Goal: Task Accomplishment & Management: Use online tool/utility

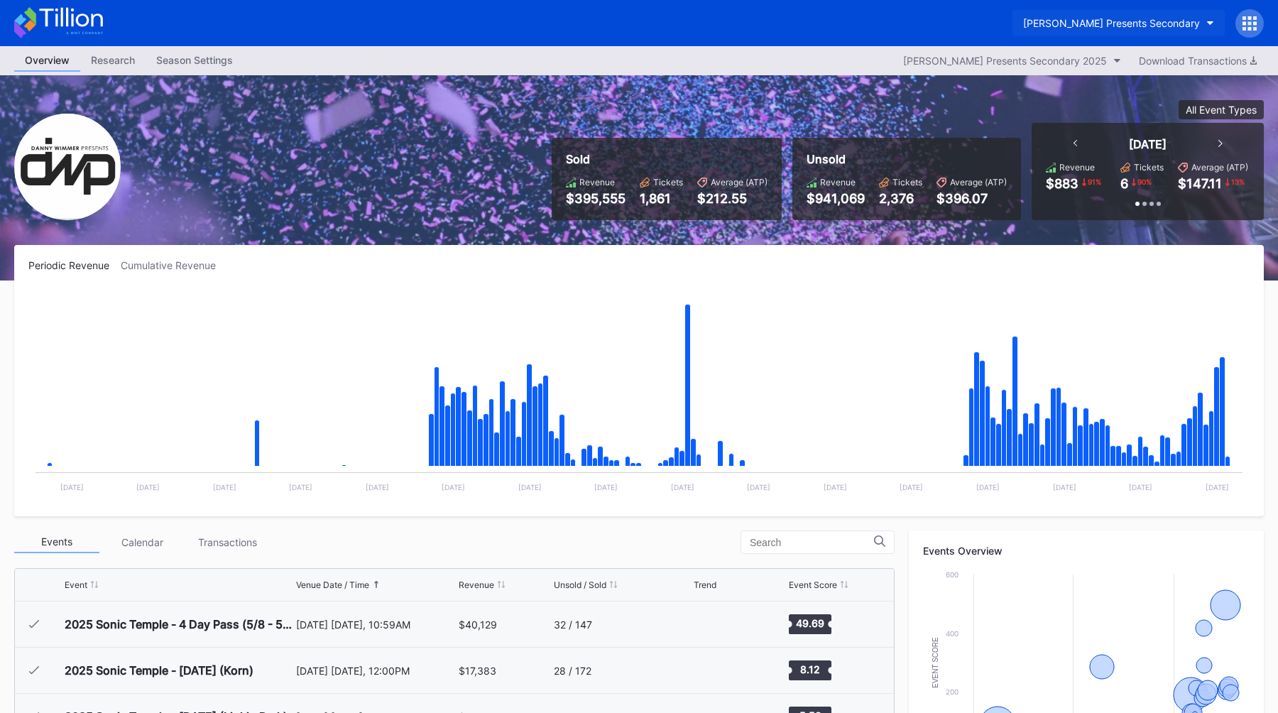
click at [1162, 11] on button "[PERSON_NAME] Presents Secondary" at bounding box center [1118, 23] width 212 height 26
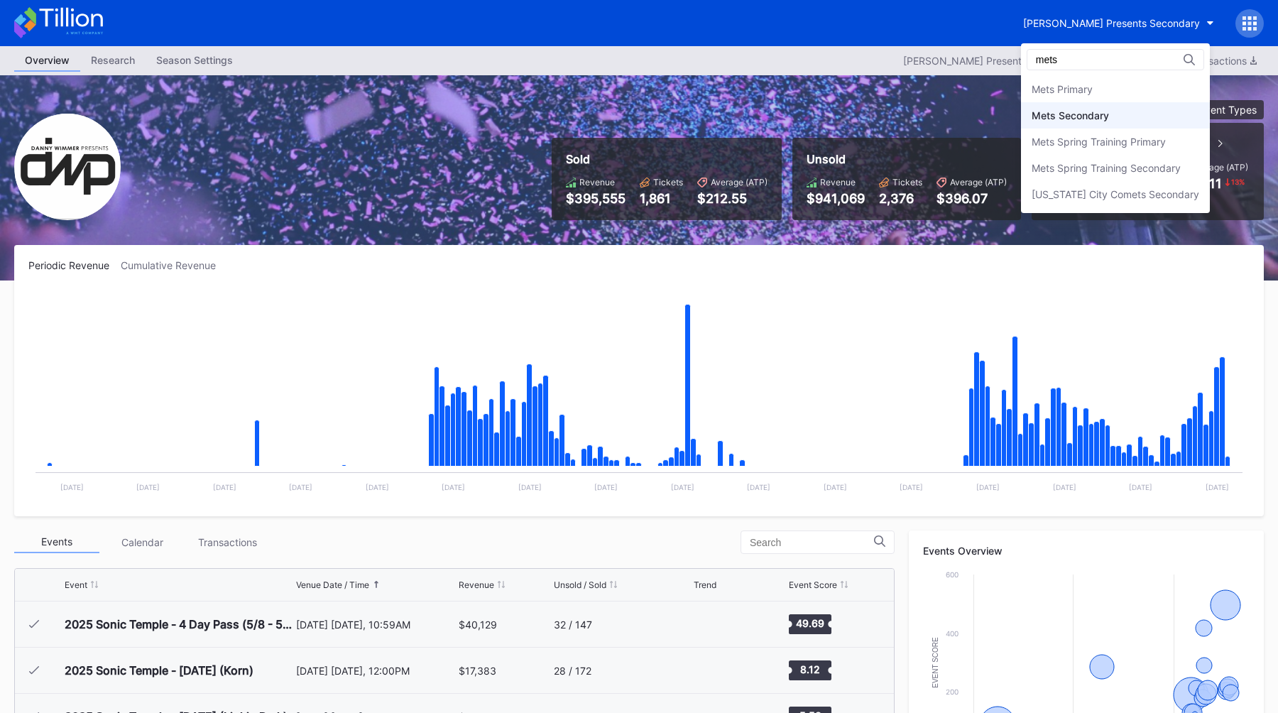
type input "mets"
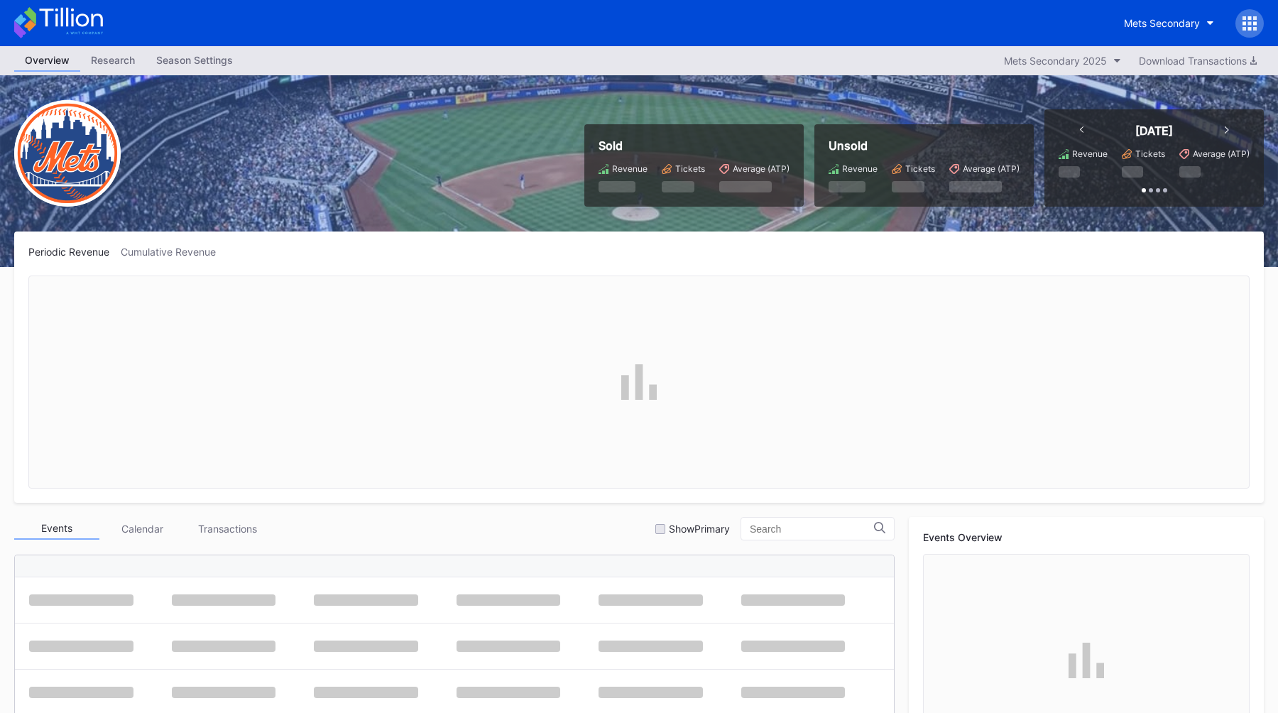
click at [1243, 28] on icon at bounding box center [1245, 29] width 4 height 4
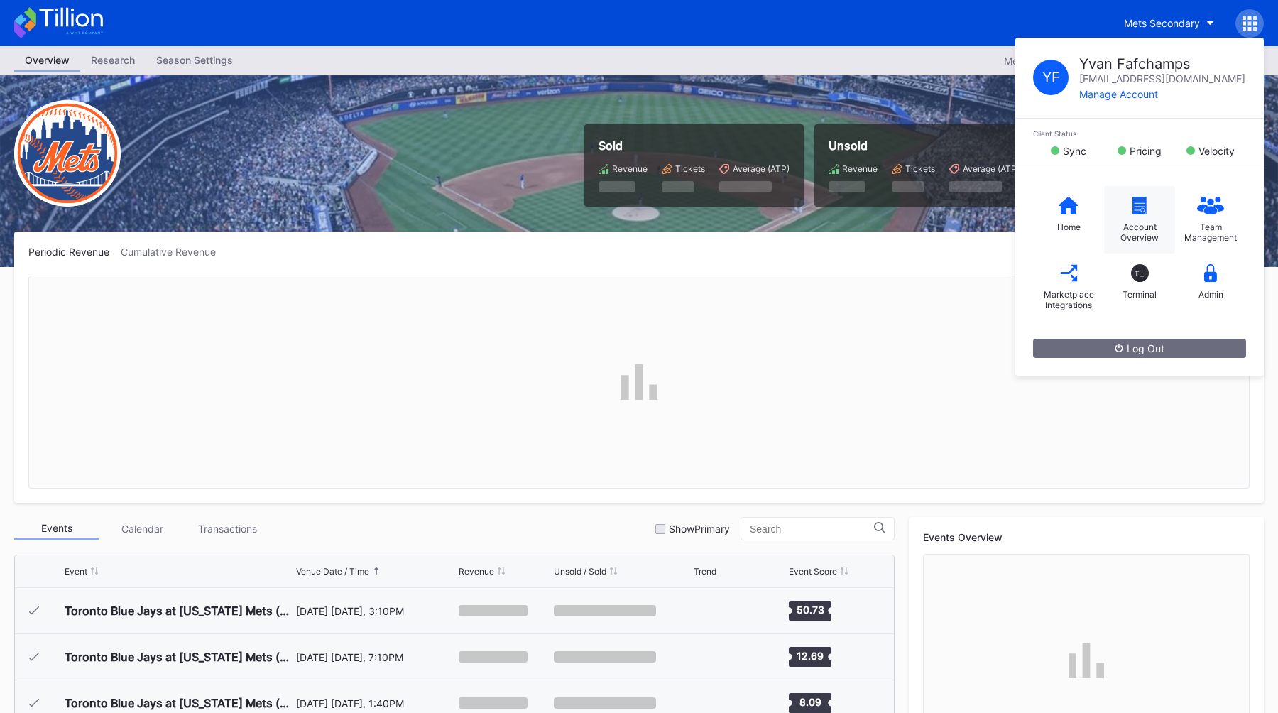
scroll to position [3227, 0]
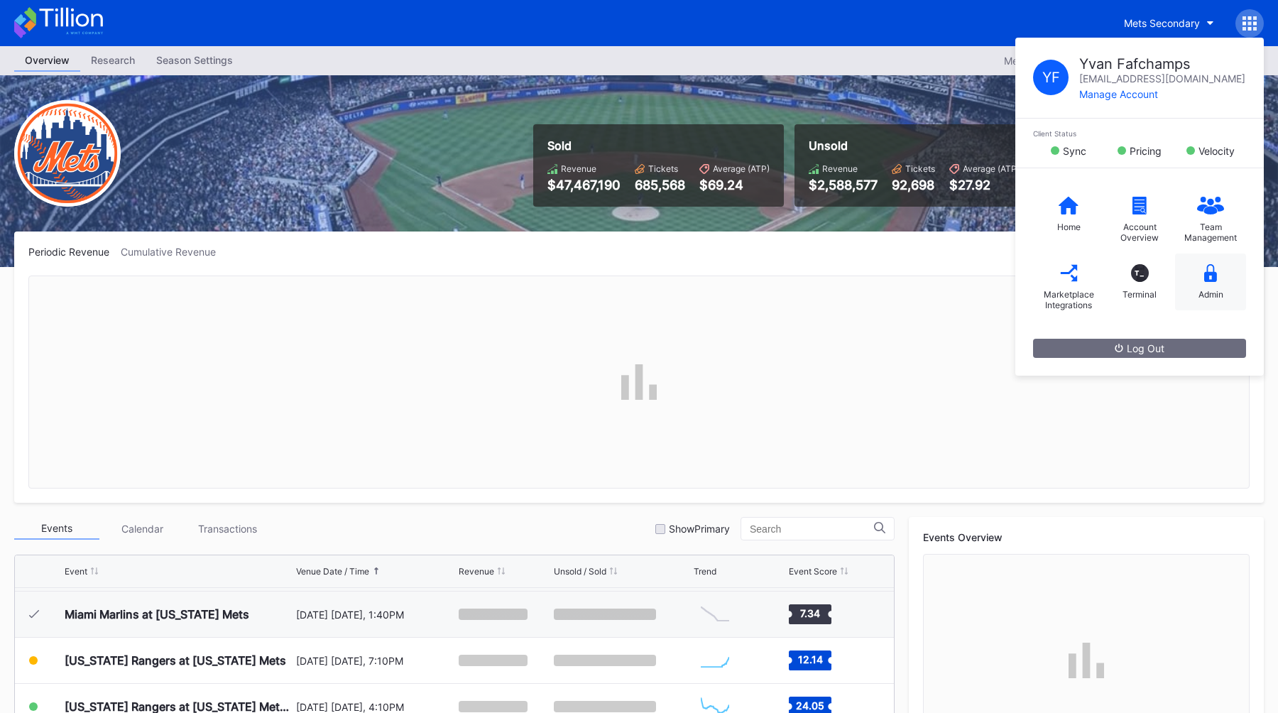
click at [1213, 275] on icon at bounding box center [1210, 273] width 13 height 18
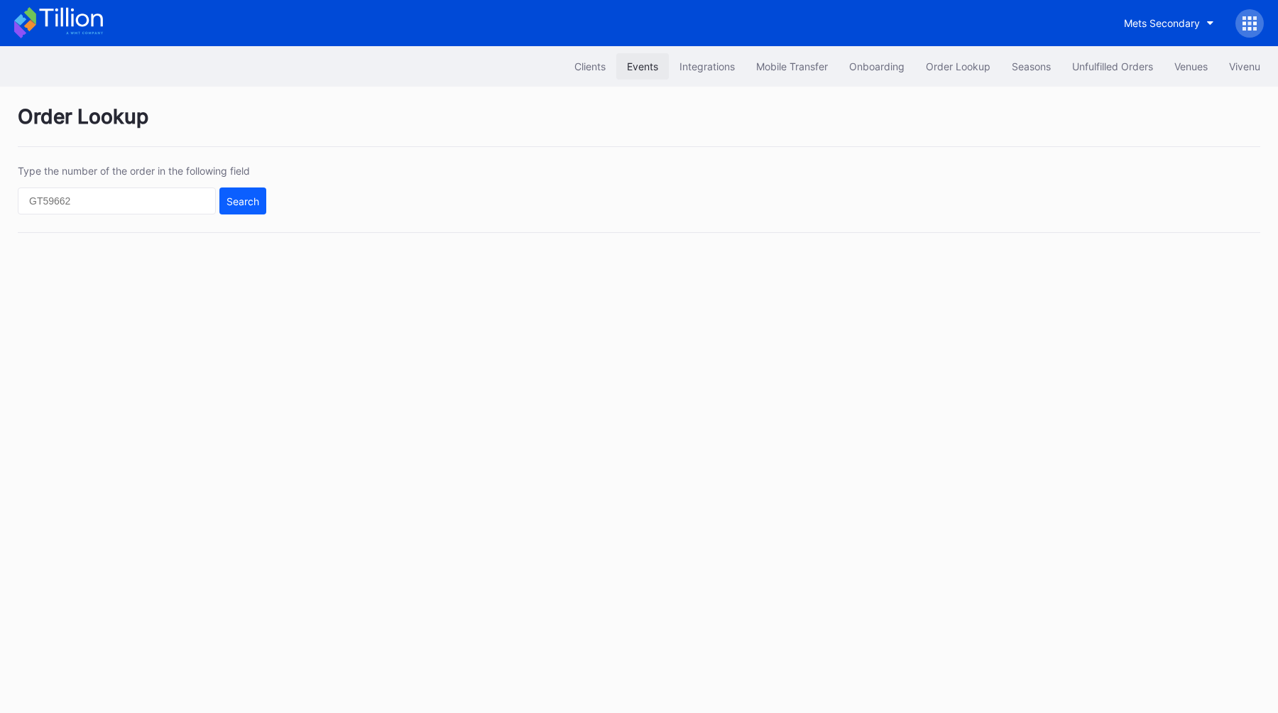
click at [650, 58] on button "Events" at bounding box center [642, 66] width 53 height 26
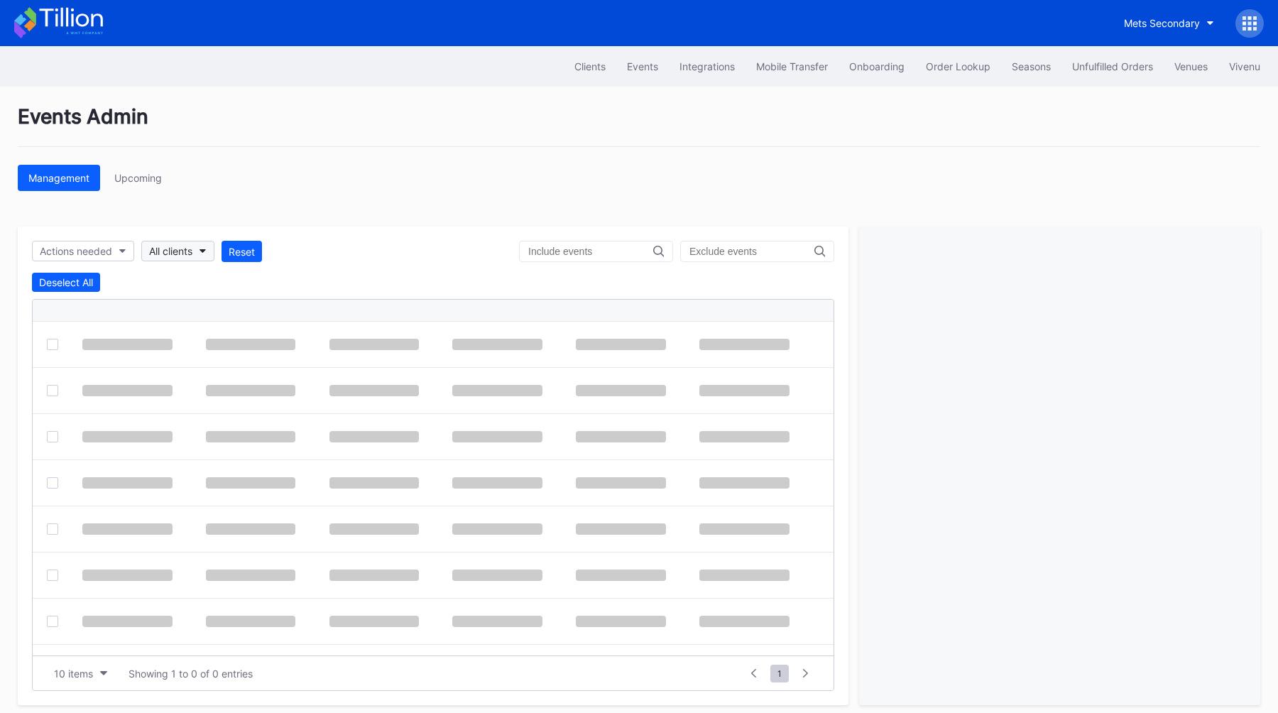
click at [182, 245] on div "All clients" at bounding box center [170, 251] width 43 height 12
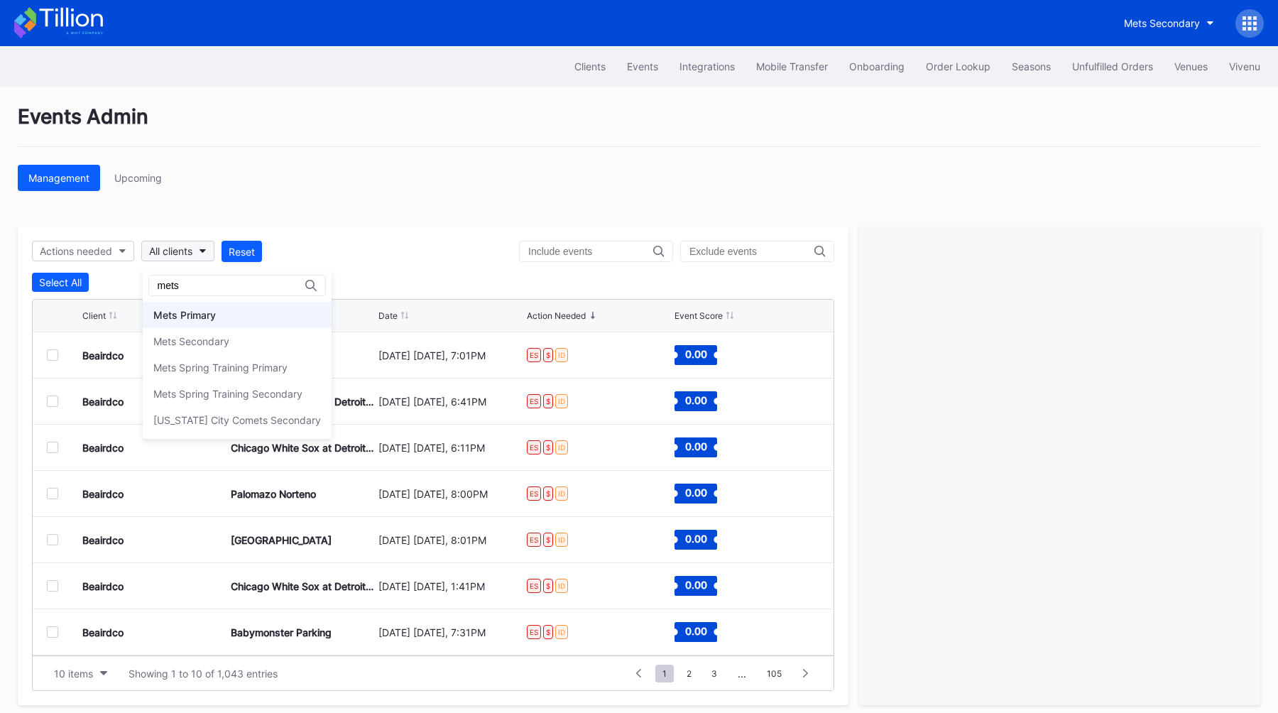
type input "mets"
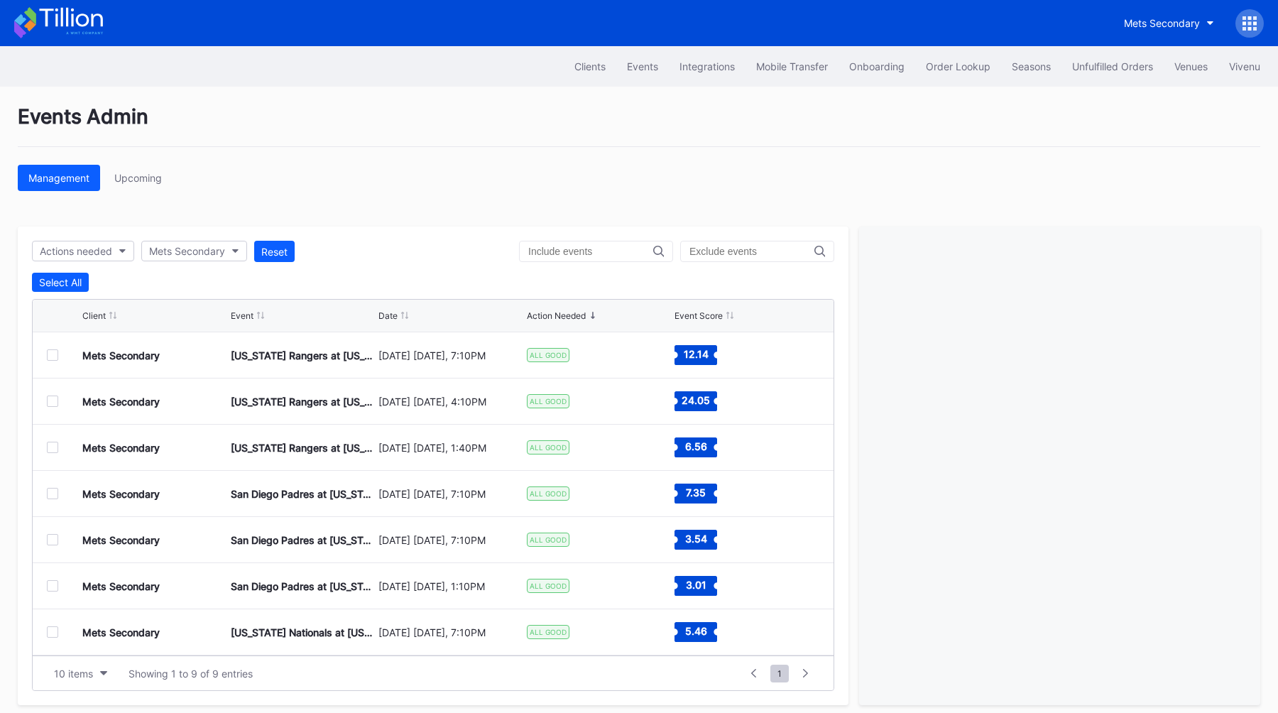
click at [364, 195] on div "Events Admin Management Upcoming Actions needed Mets Secondary Reset Select All…" at bounding box center [639, 405] width 1278 height 636
click at [52, 448] on div at bounding box center [52, 447] width 11 height 11
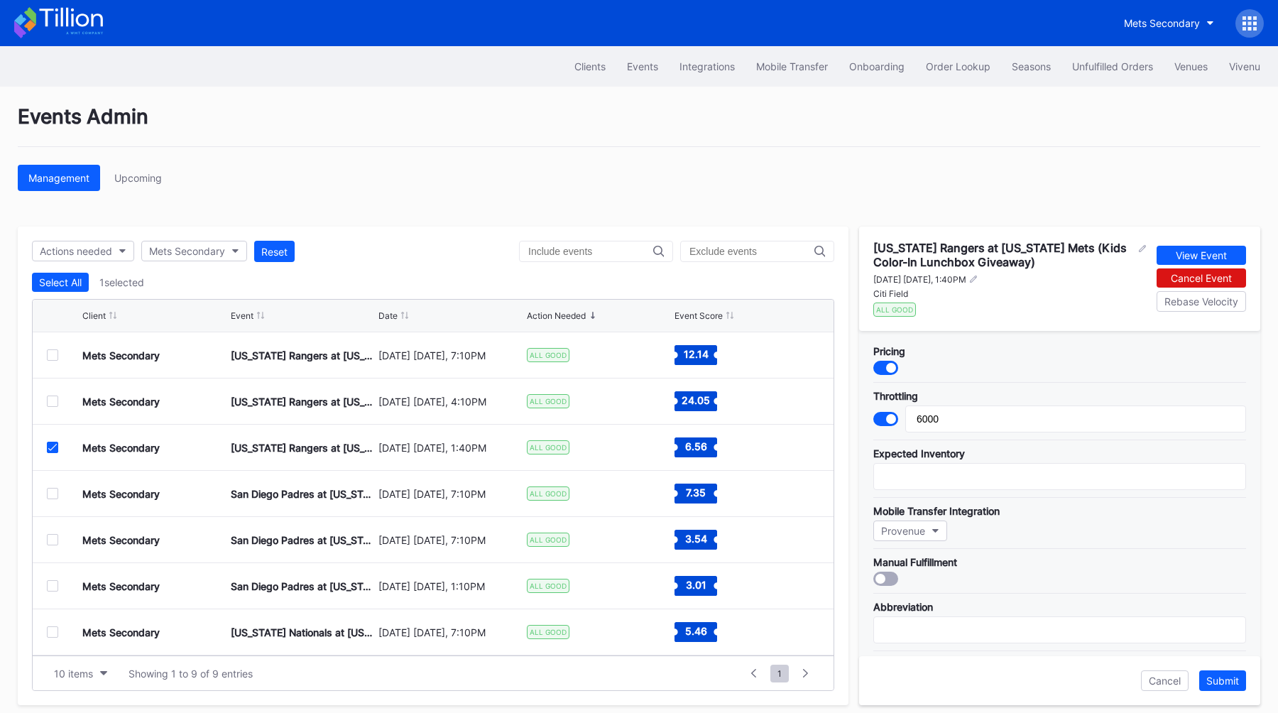
click at [54, 494] on div at bounding box center [52, 493] width 11 height 11
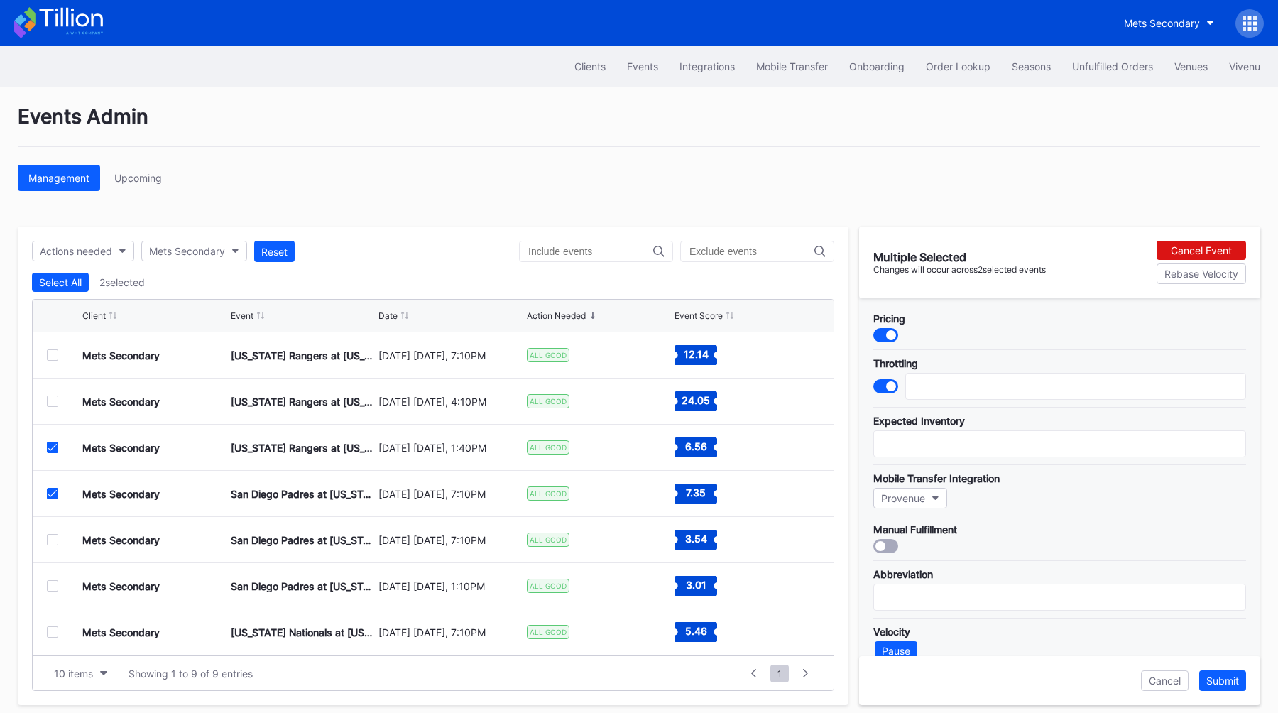
click at [53, 497] on div at bounding box center [52, 493] width 11 height 11
type input "6000"
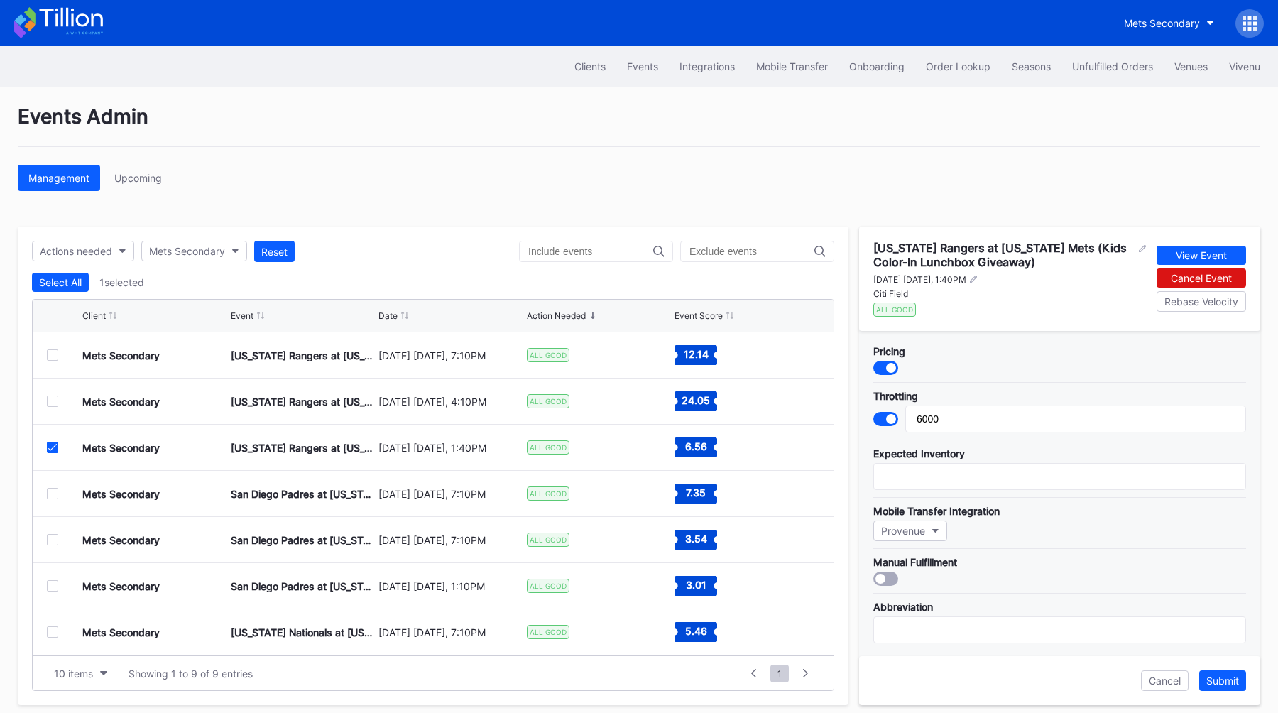
click at [50, 449] on icon at bounding box center [52, 447] width 9 height 7
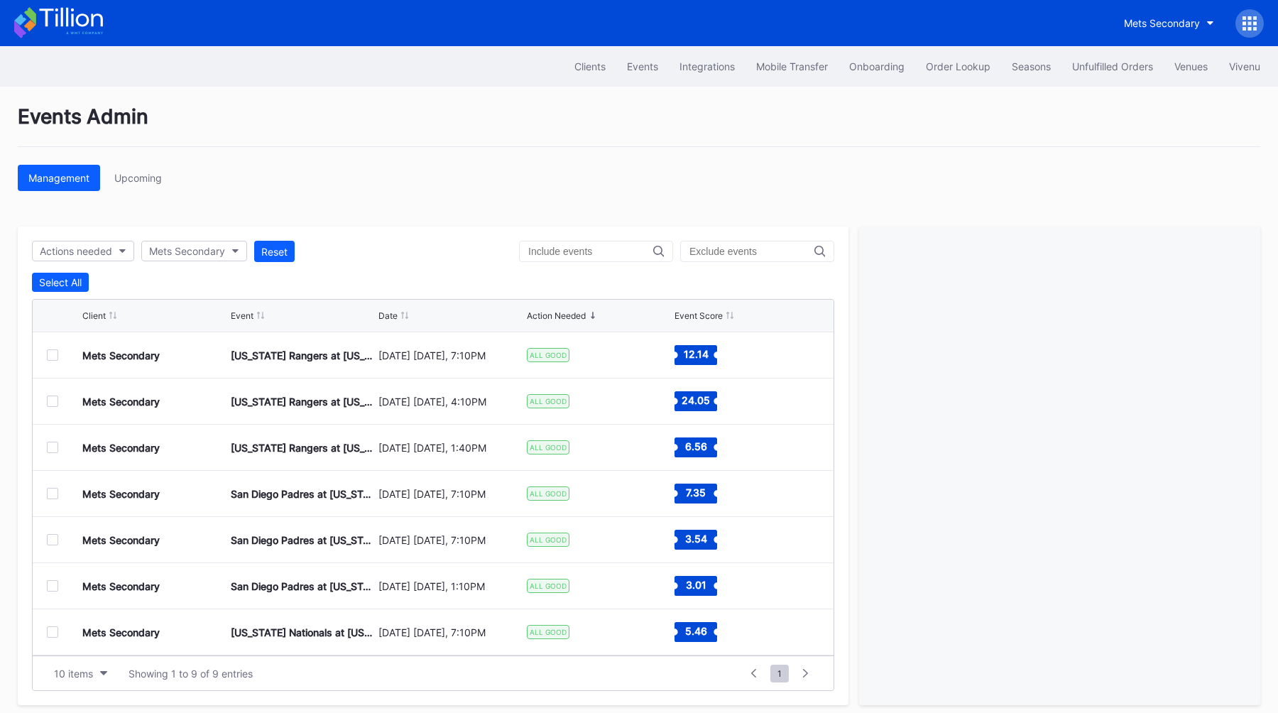
click at [46, 445] on div "Mets Secondary [US_STATE] Rangers at [US_STATE] Mets (Kids Color-In Lunchbox Gi…" at bounding box center [433, 448] width 801 height 46
click at [50, 445] on div at bounding box center [52, 447] width 11 height 11
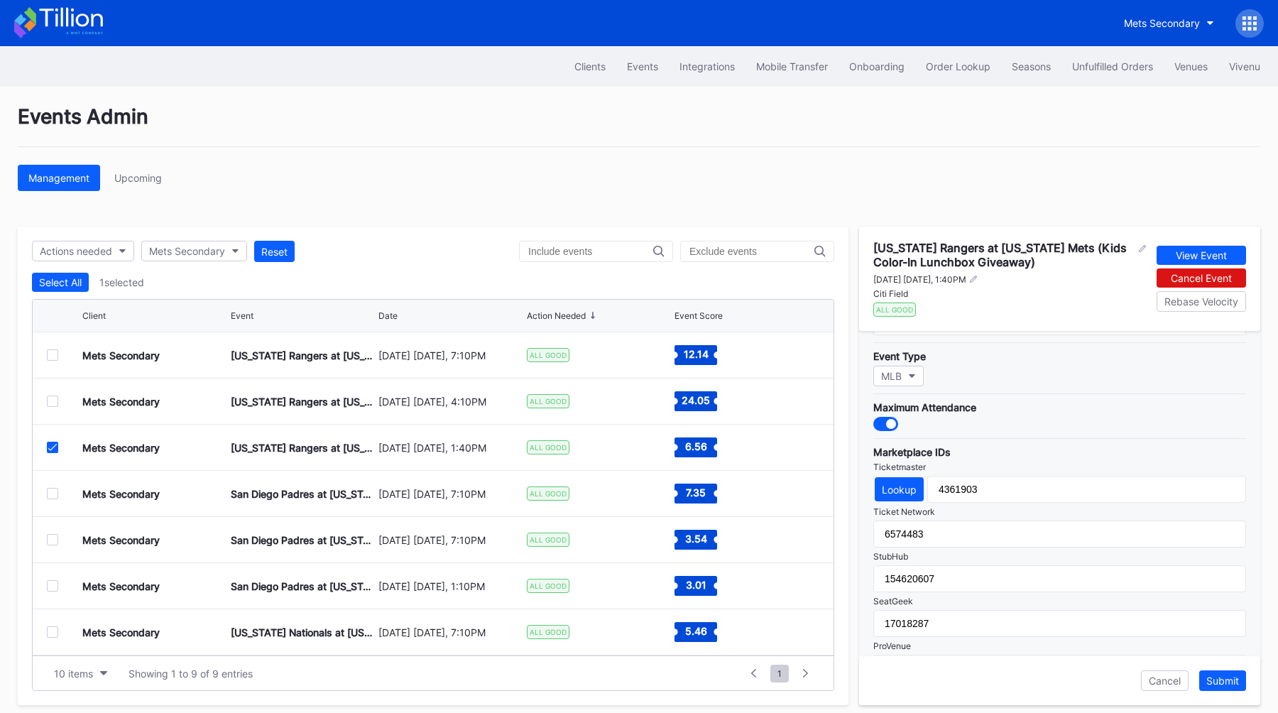
scroll to position [351, 0]
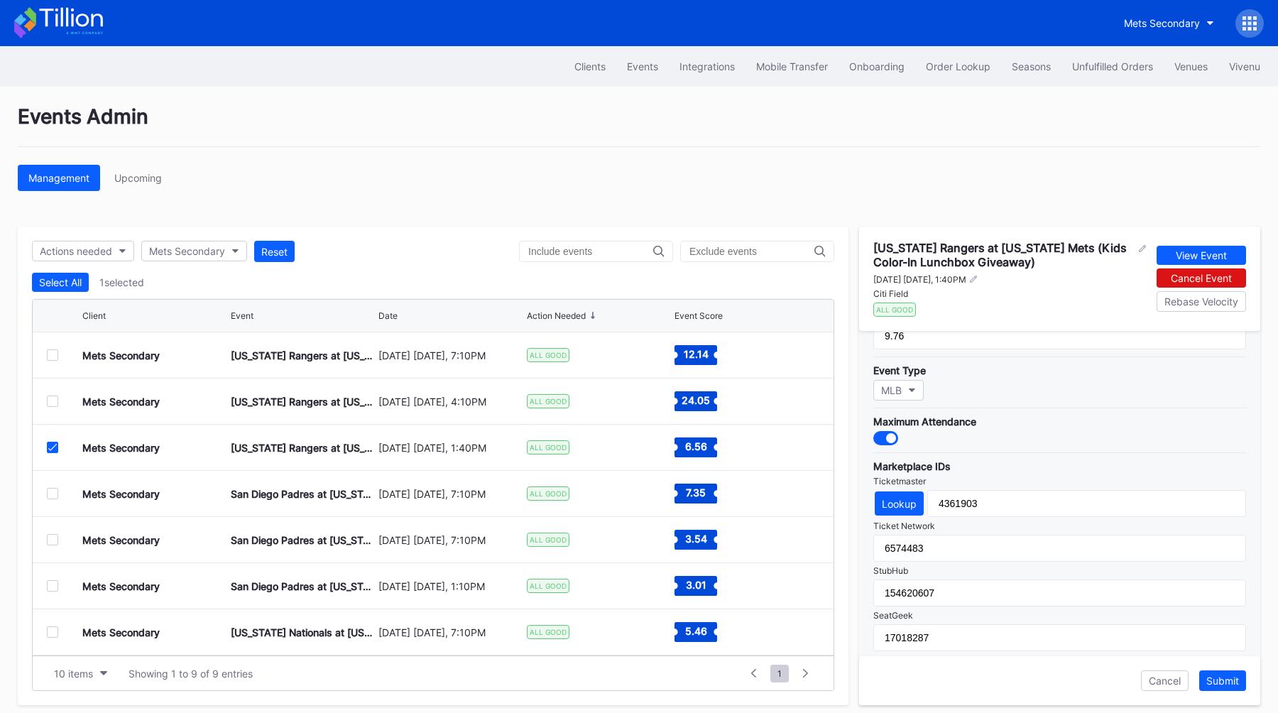
click at [878, 436] on div at bounding box center [885, 438] width 25 height 14
click at [1223, 683] on div "Submit" at bounding box center [1222, 681] width 33 height 12
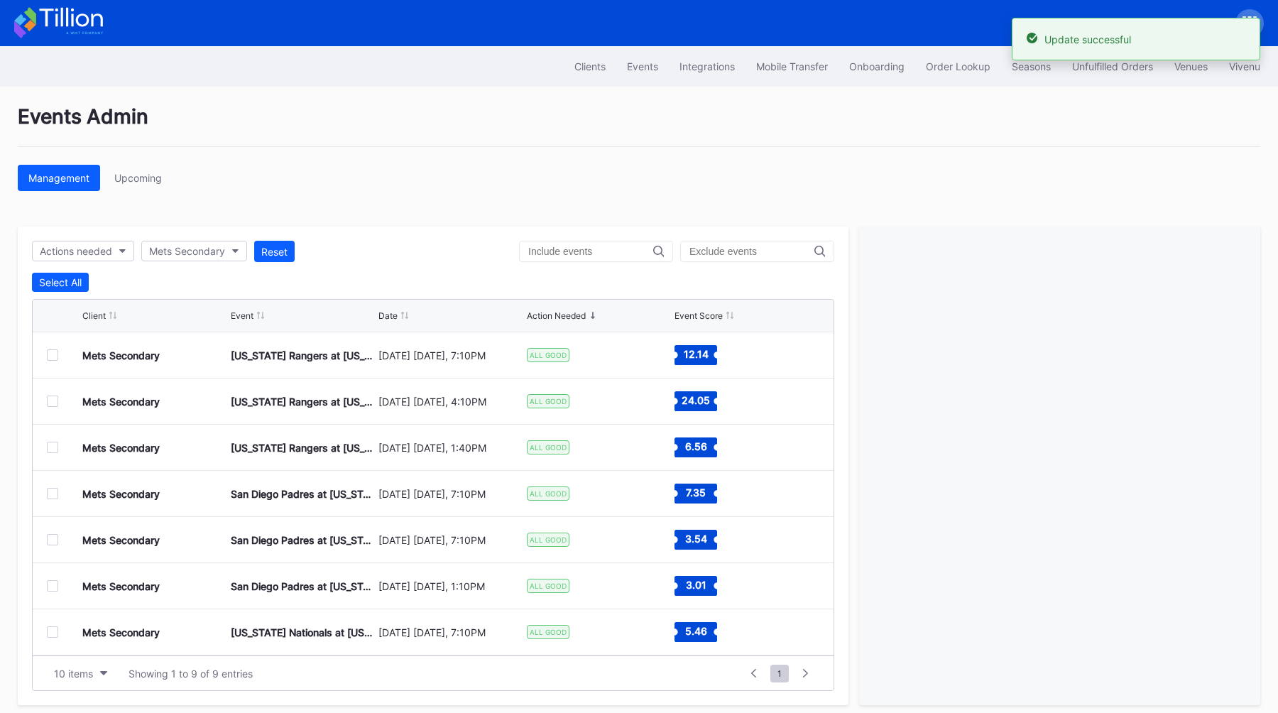
click at [53, 494] on div at bounding box center [52, 493] width 11 height 11
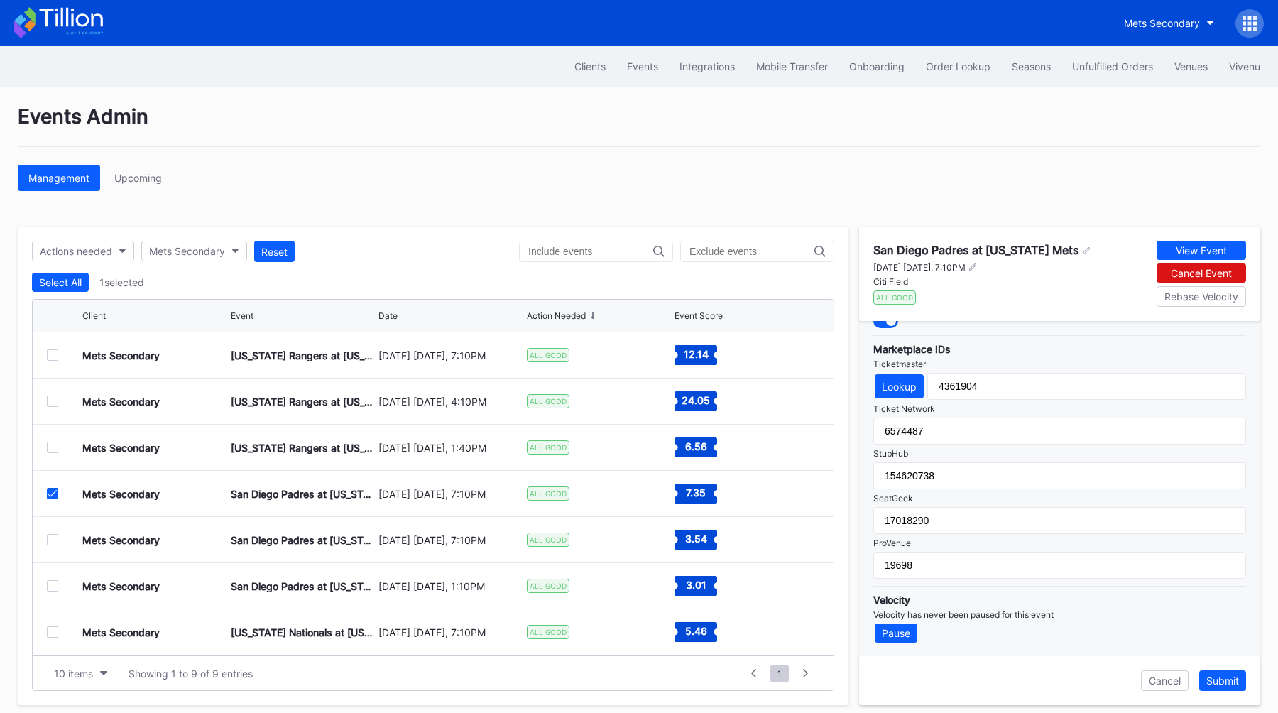
scroll to position [430, 0]
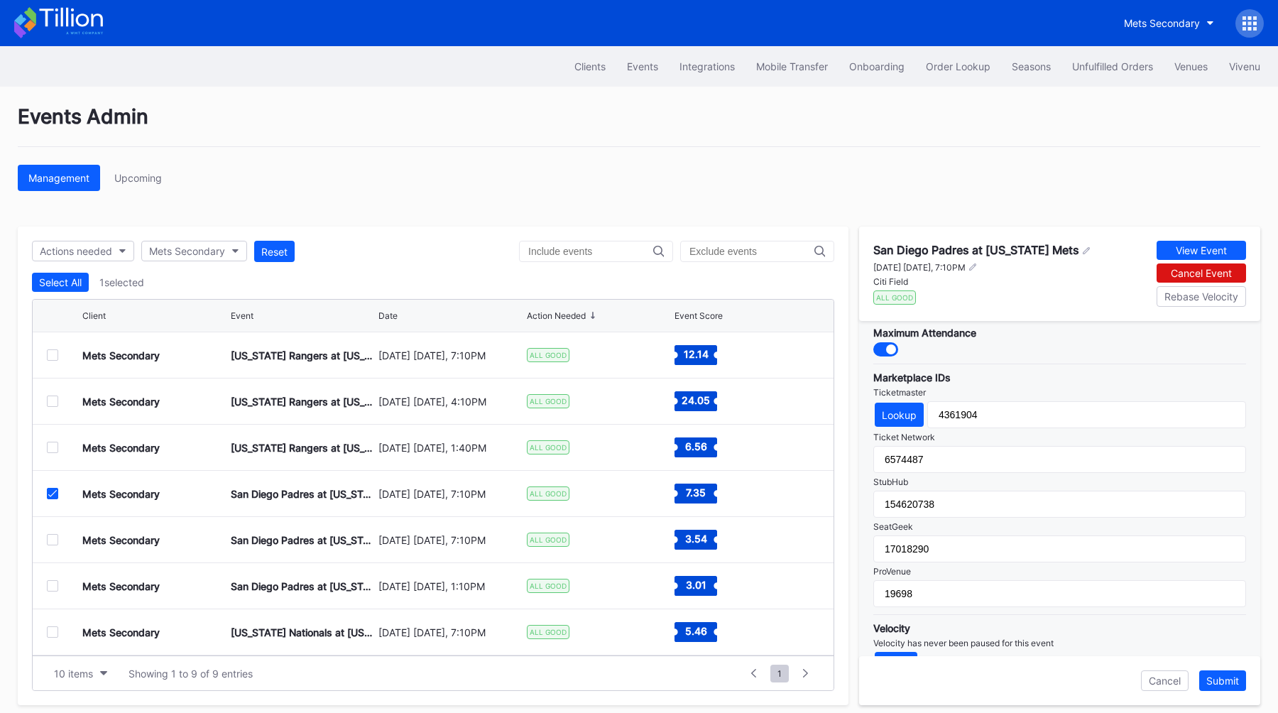
click at [886, 347] on div at bounding box center [891, 349] width 10 height 10
click at [1231, 679] on div "Submit" at bounding box center [1222, 681] width 33 height 12
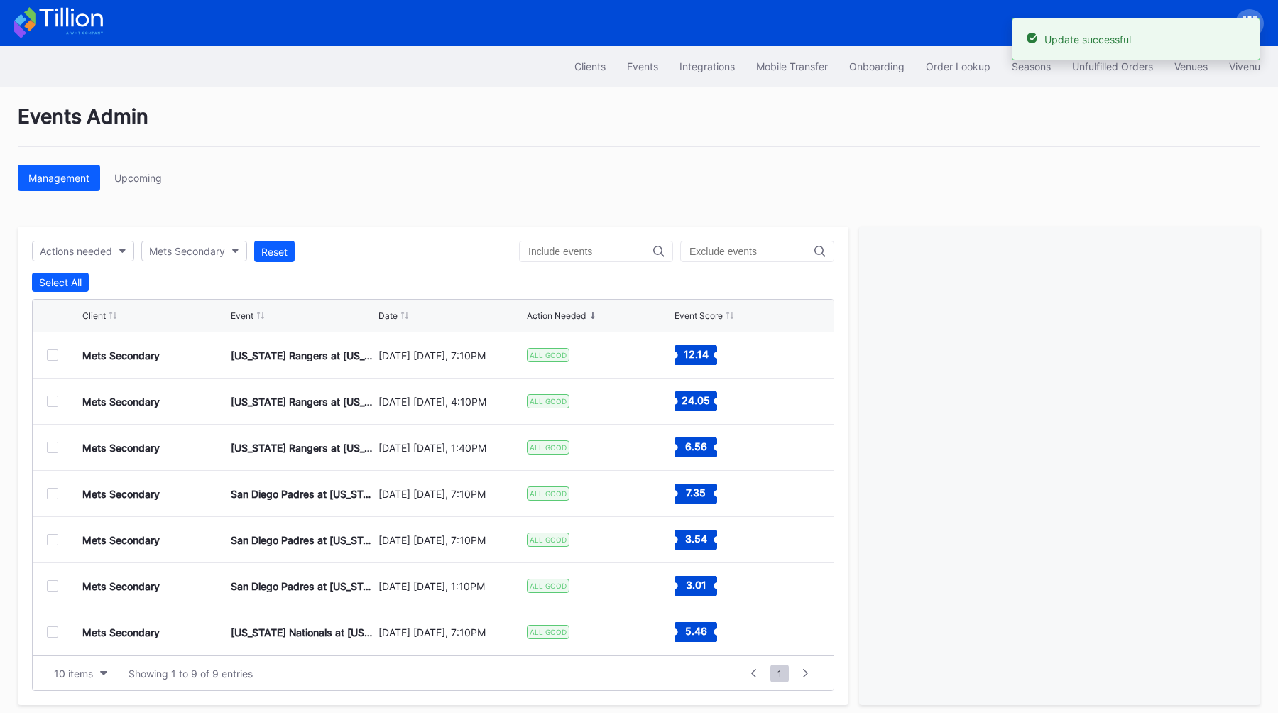
click at [50, 586] on div at bounding box center [52, 585] width 11 height 11
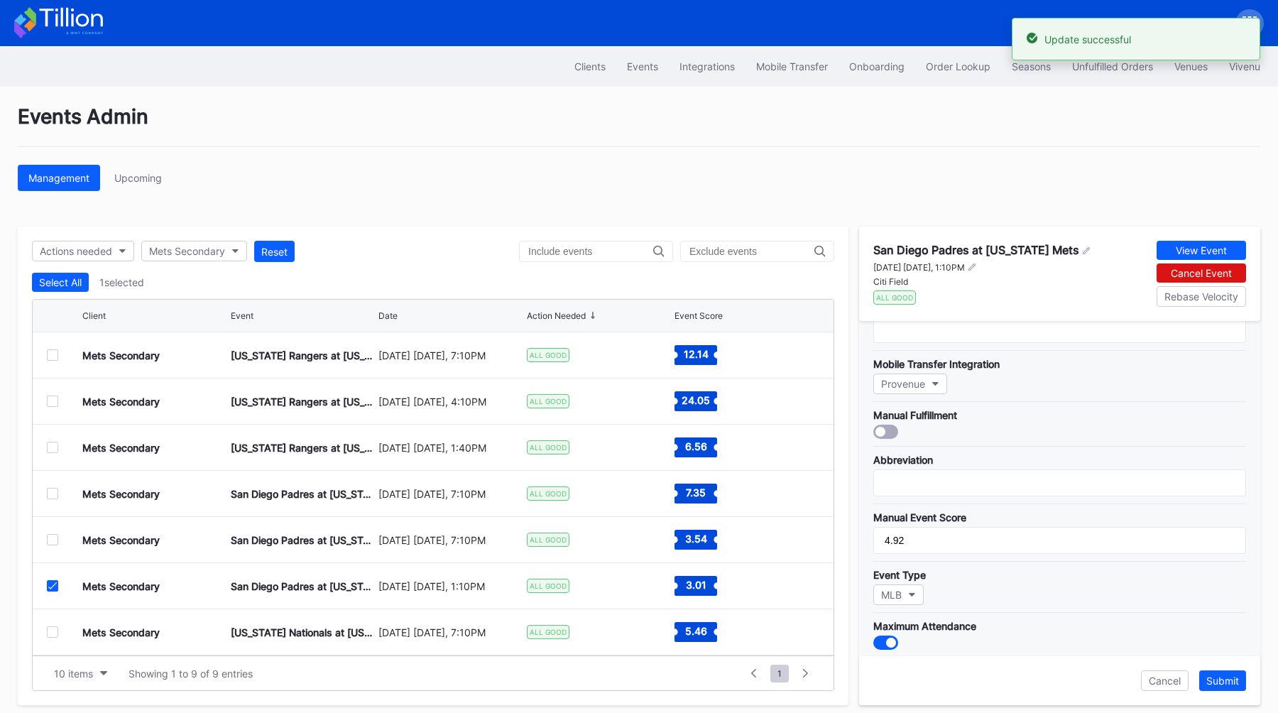
scroll to position [241, 0]
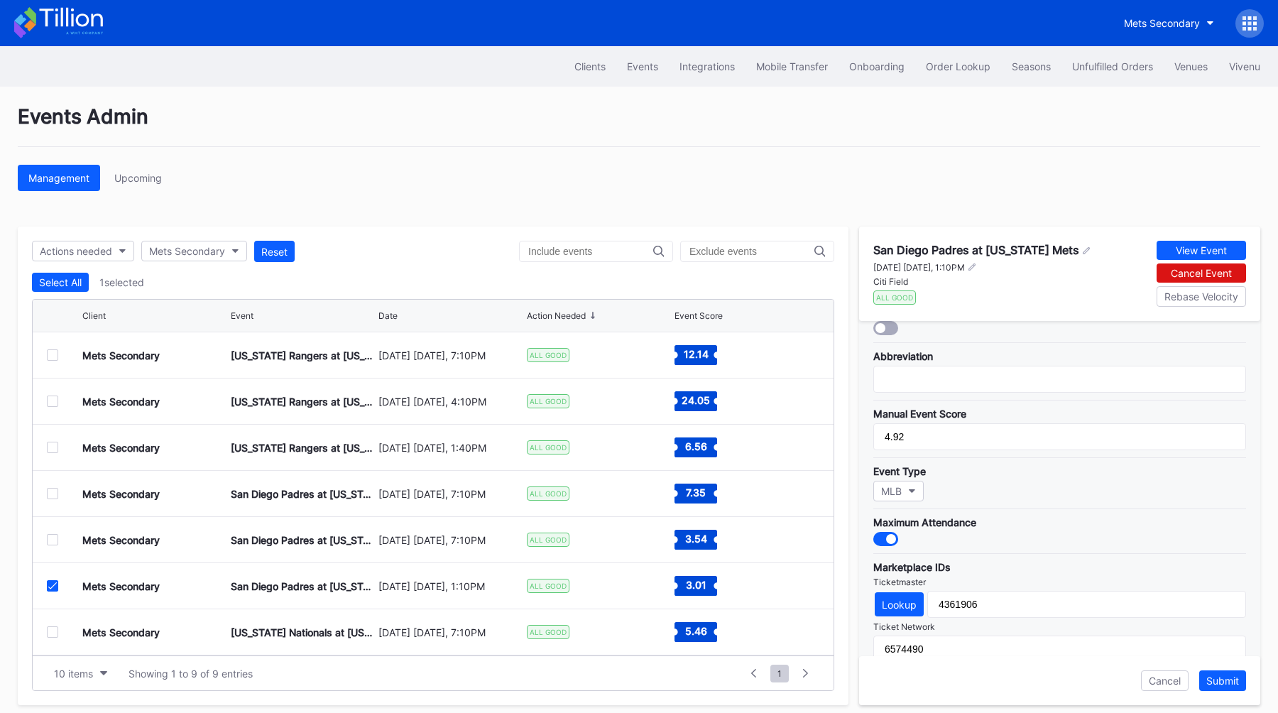
click at [886, 540] on div at bounding box center [891, 539] width 10 height 10
click at [1230, 672] on button "Submit" at bounding box center [1222, 680] width 47 height 21
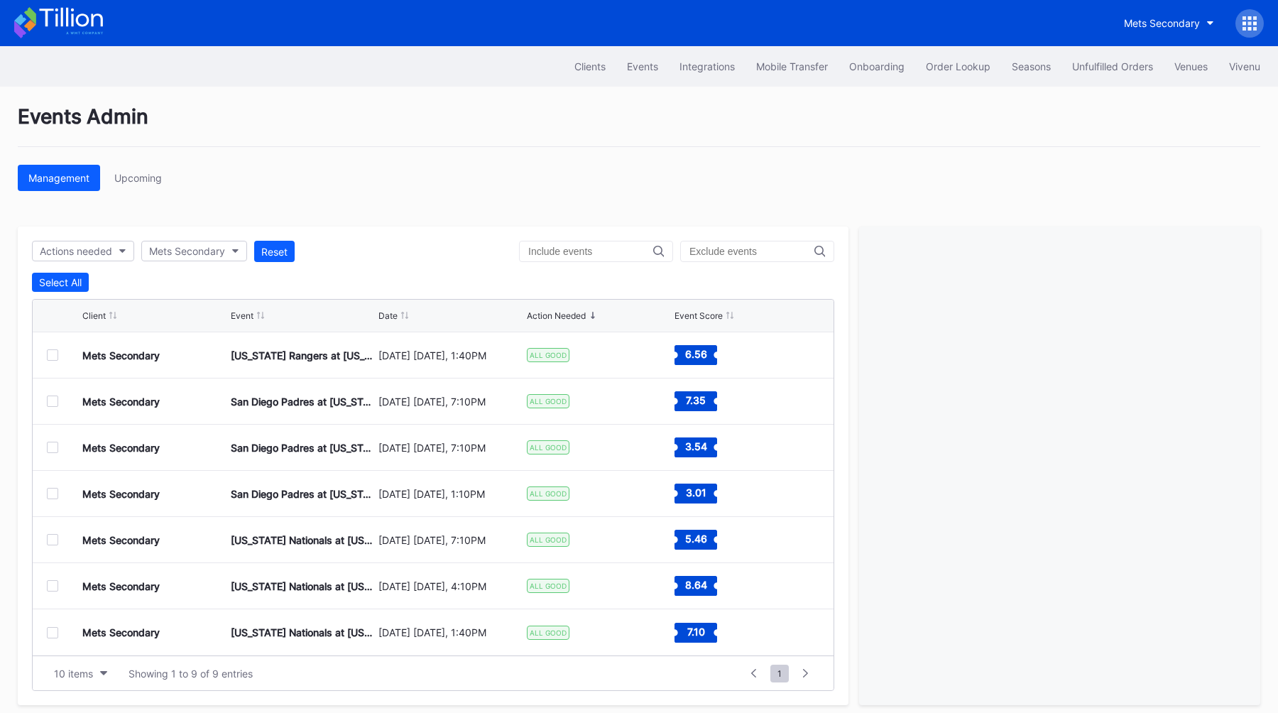
scroll to position [9, 0]
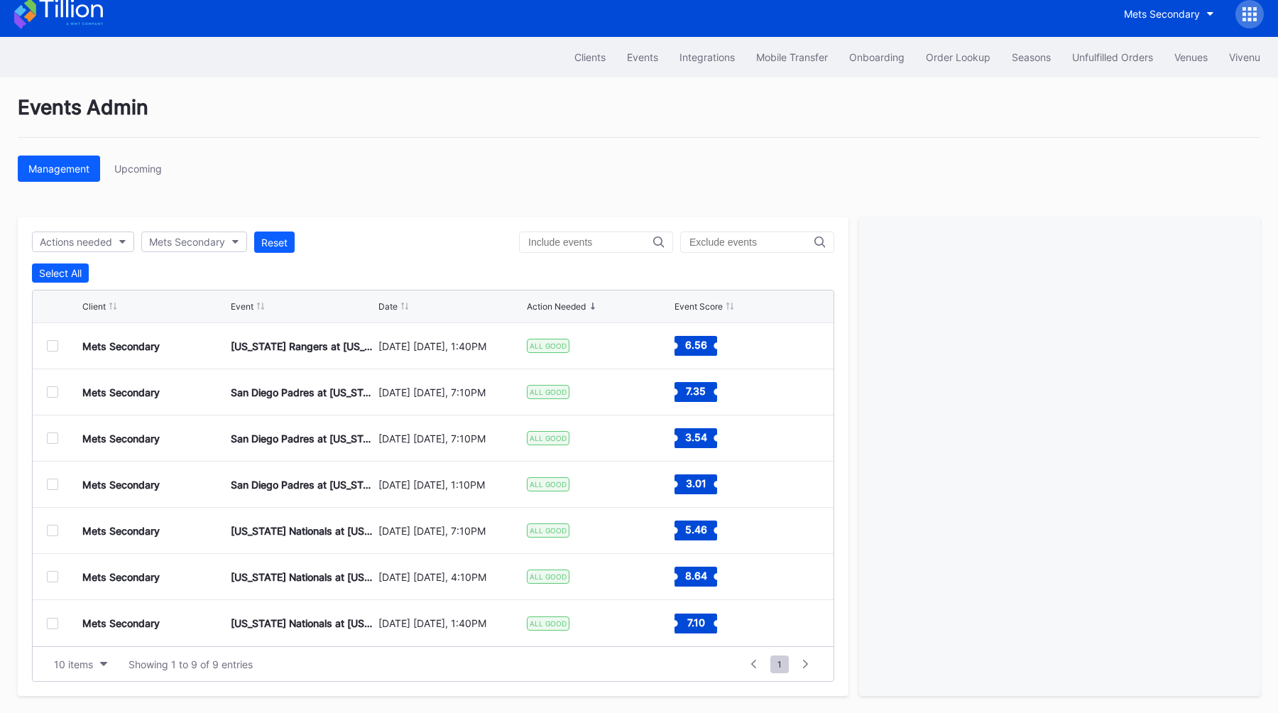
click at [50, 579] on div at bounding box center [52, 576] width 11 height 11
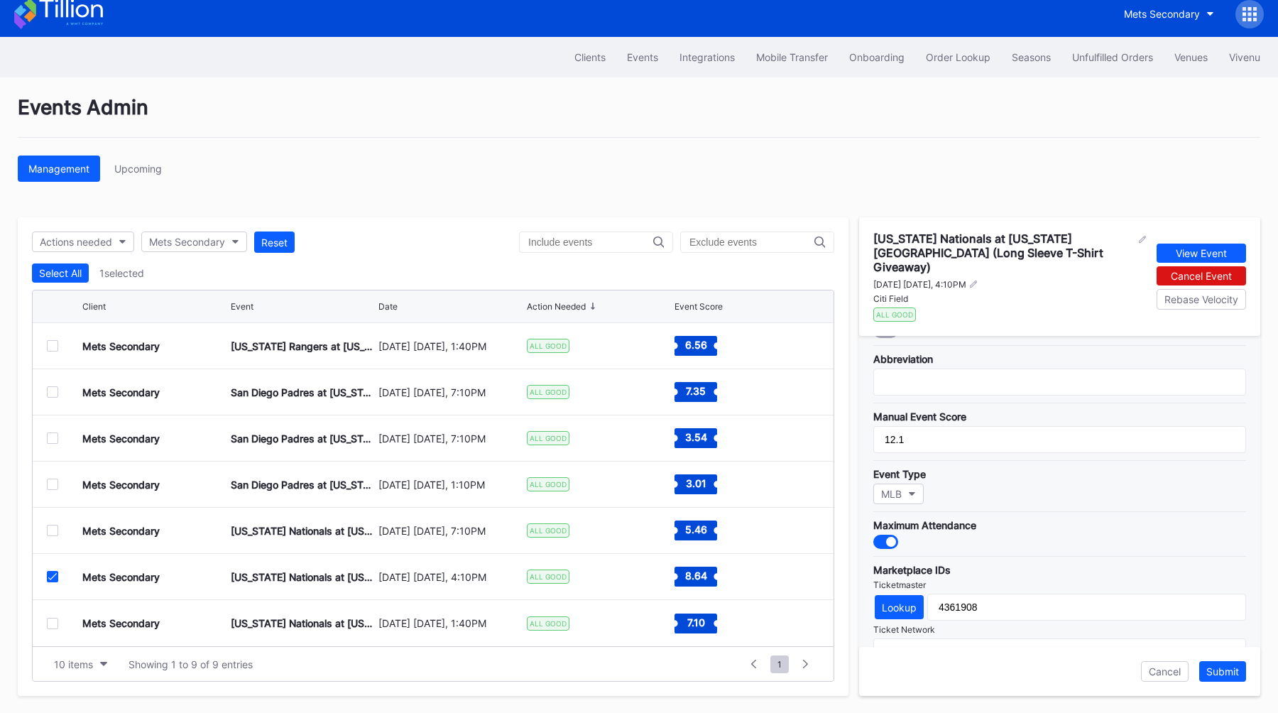
scroll to position [255, 0]
click at [877, 533] on div at bounding box center [885, 540] width 25 height 14
click at [1210, 670] on div "Submit" at bounding box center [1222, 671] width 33 height 12
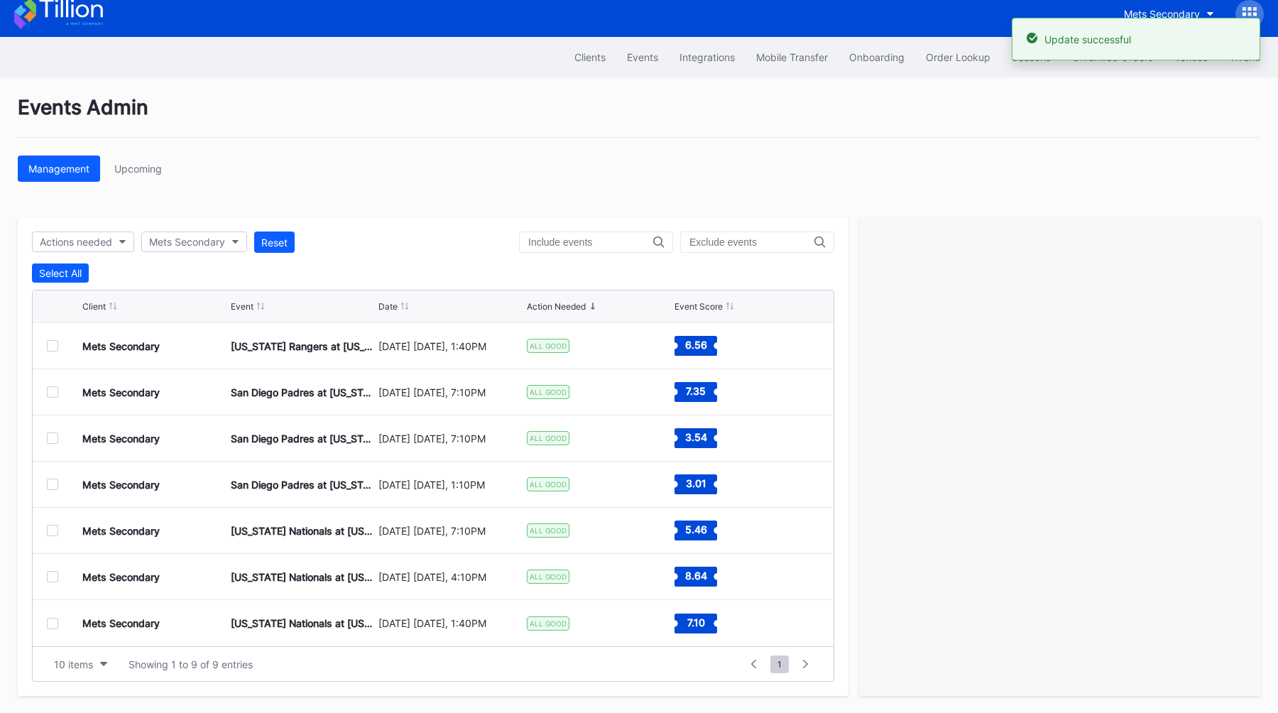
click at [47, 620] on div at bounding box center [52, 623] width 11 height 11
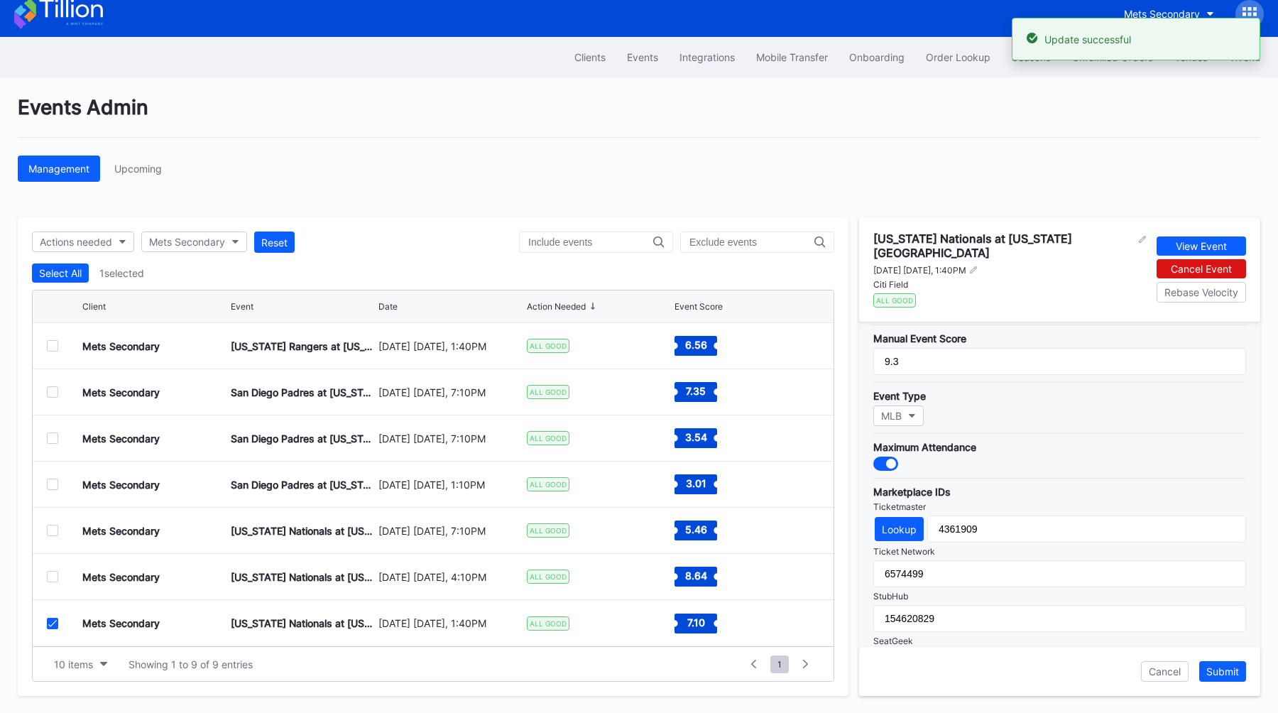
scroll to position [342, 0]
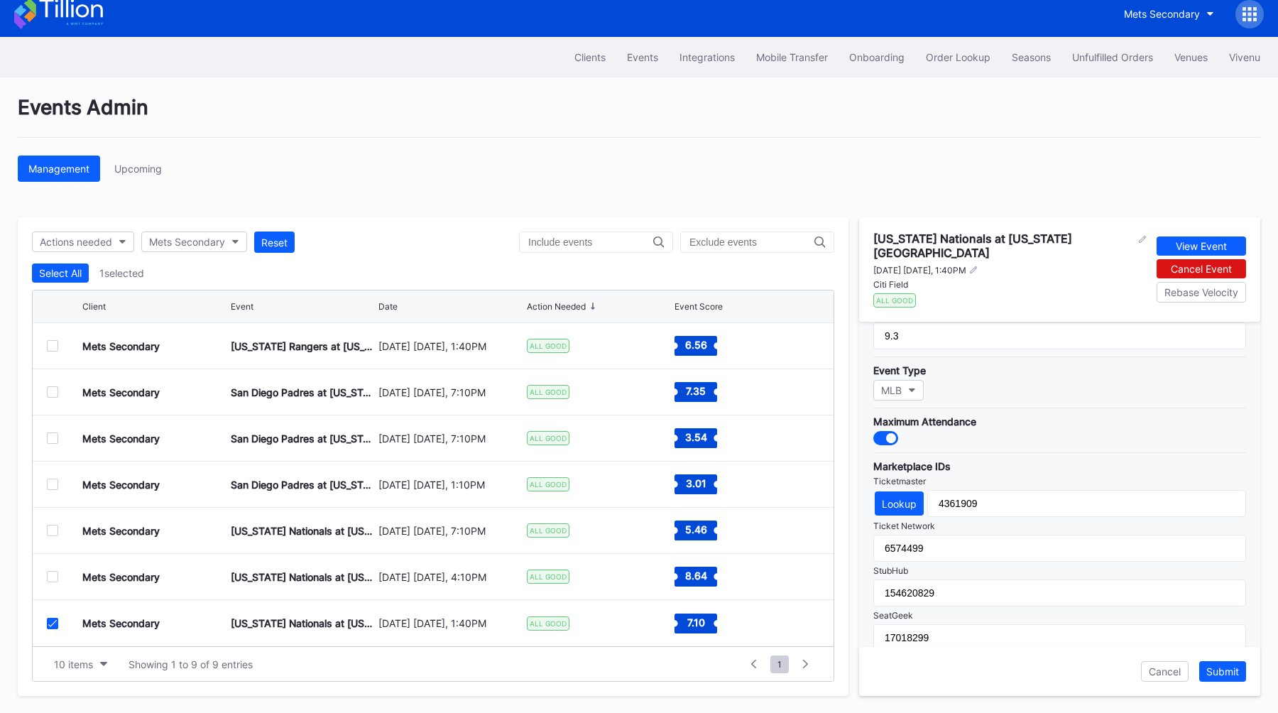
click at [888, 432] on div at bounding box center [885, 438] width 25 height 14
click at [1229, 674] on div "Submit" at bounding box center [1222, 671] width 33 height 12
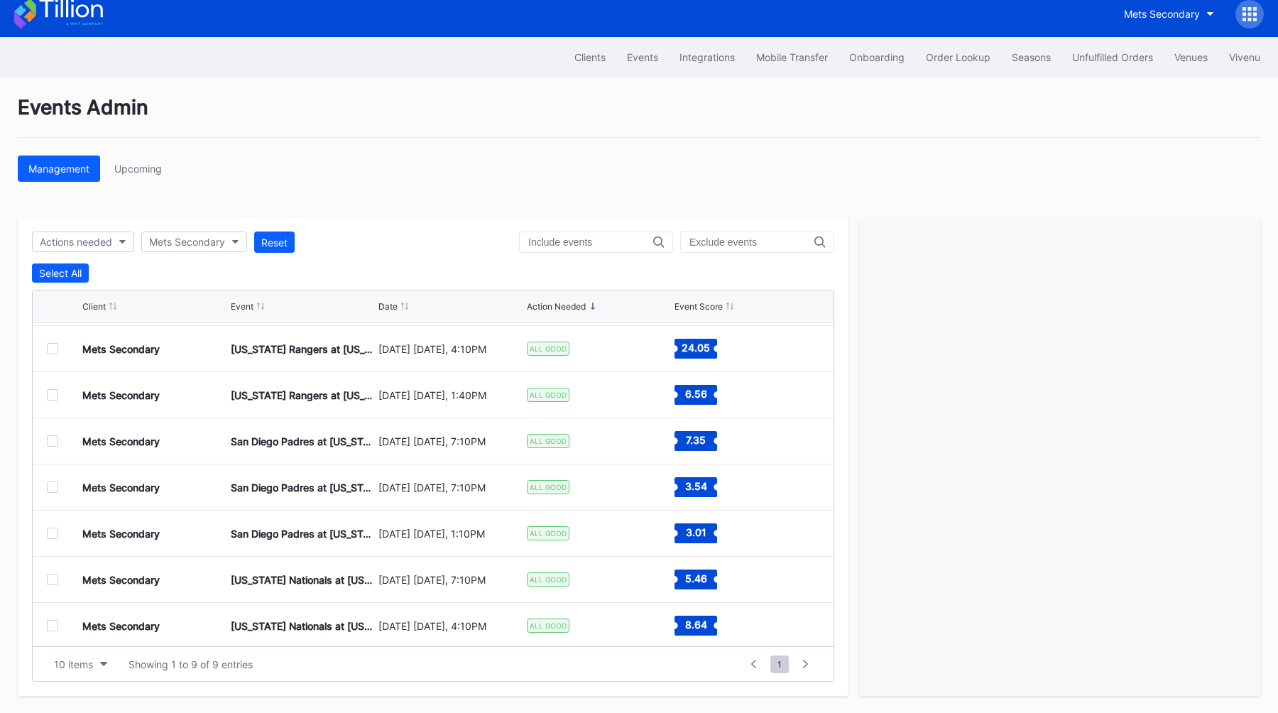
scroll to position [36, 0]
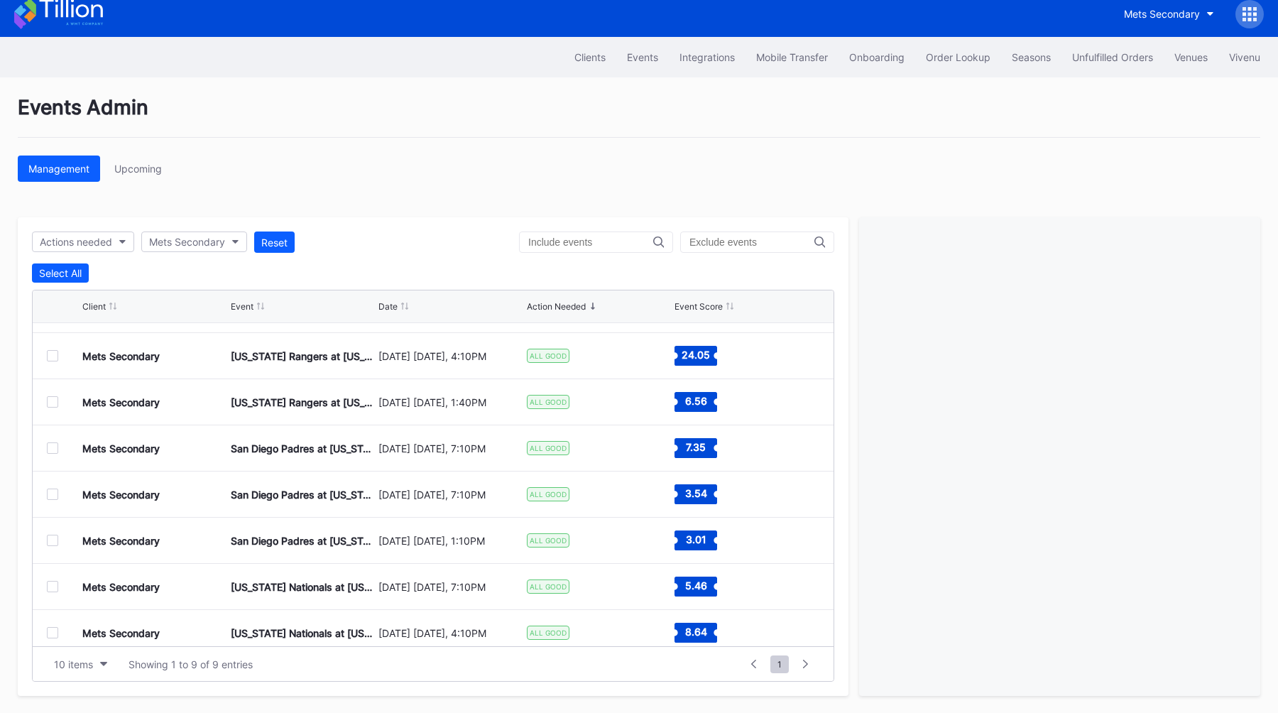
click at [49, 498] on div at bounding box center [52, 493] width 11 height 11
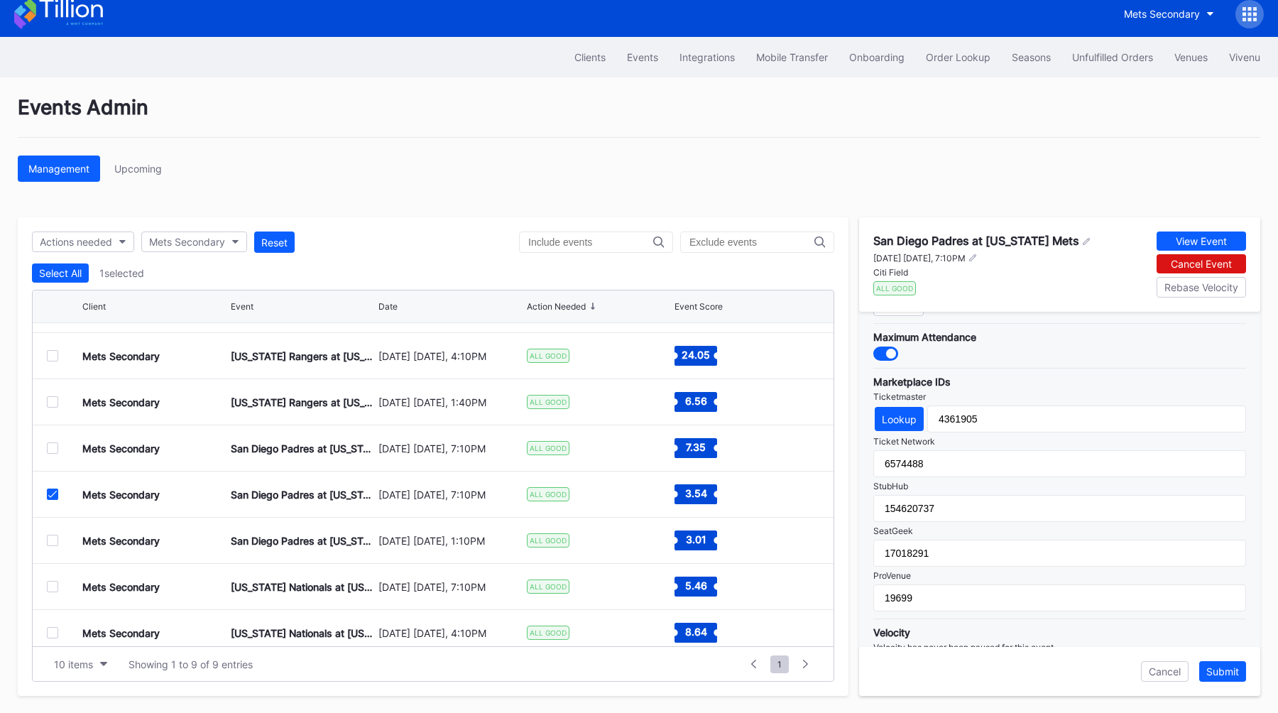
scroll to position [393, 0]
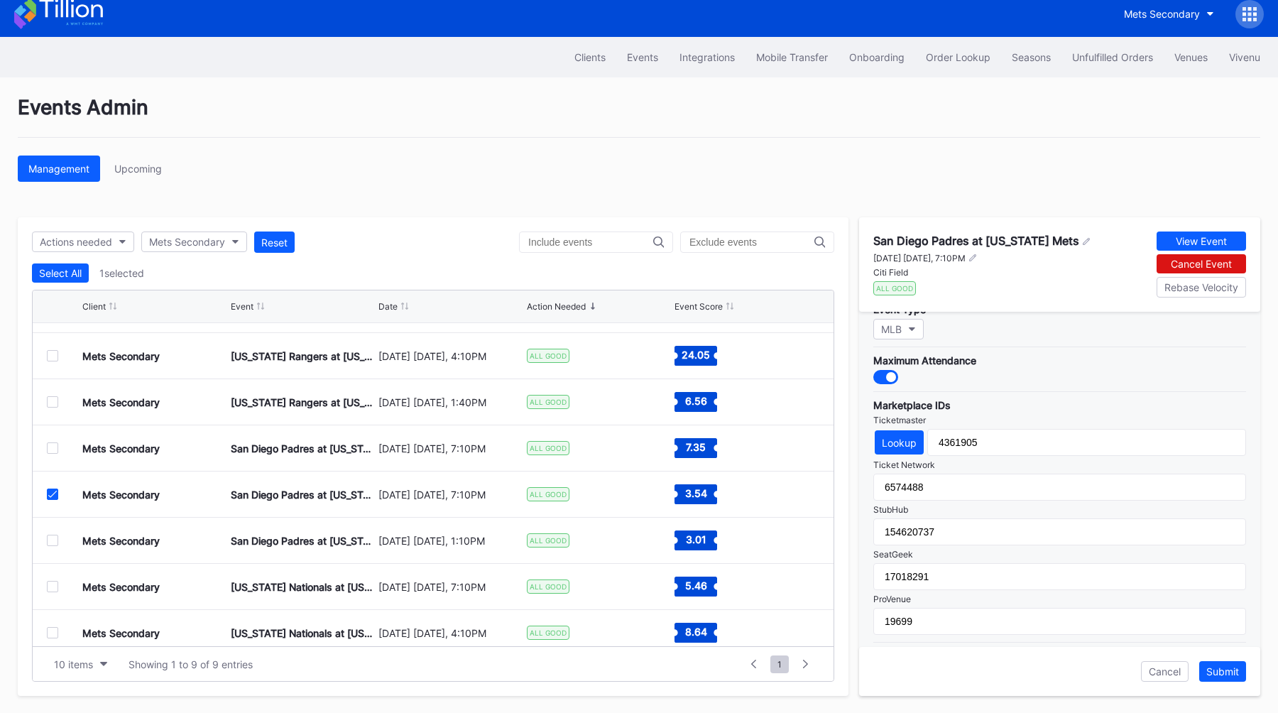
click at [49, 491] on icon at bounding box center [52, 494] width 9 height 7
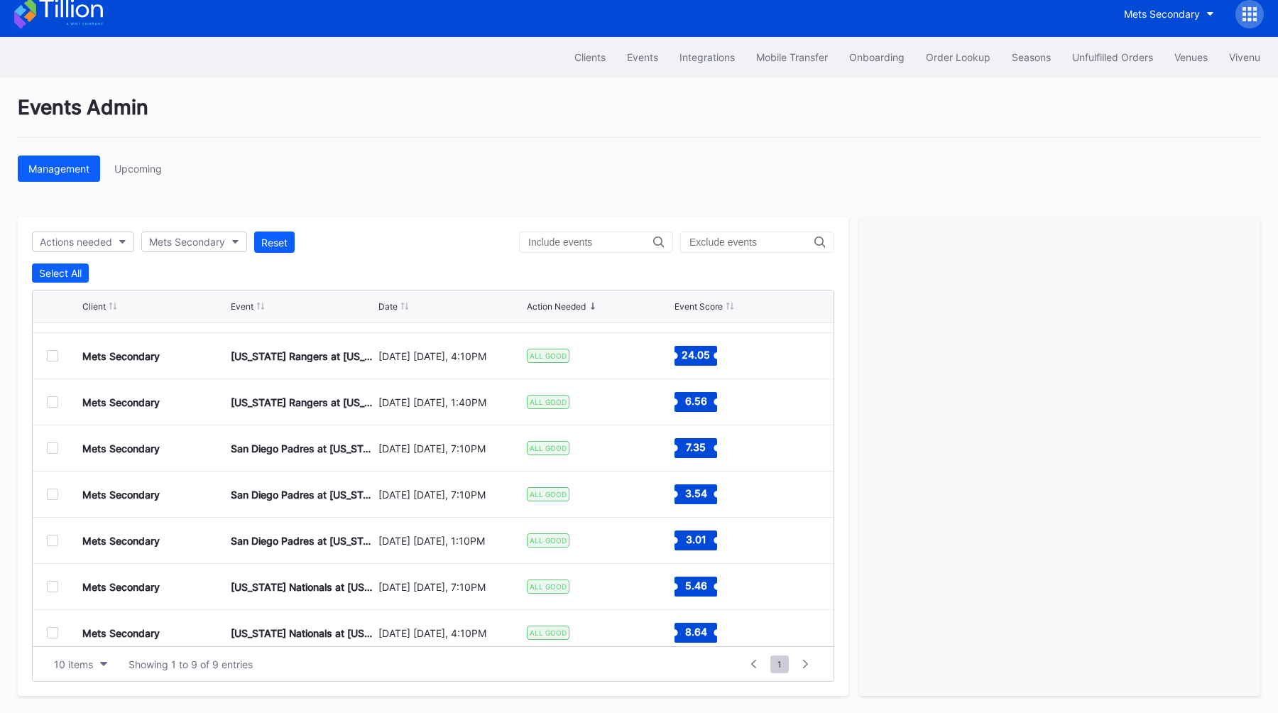
click at [55, 541] on div at bounding box center [52, 540] width 11 height 11
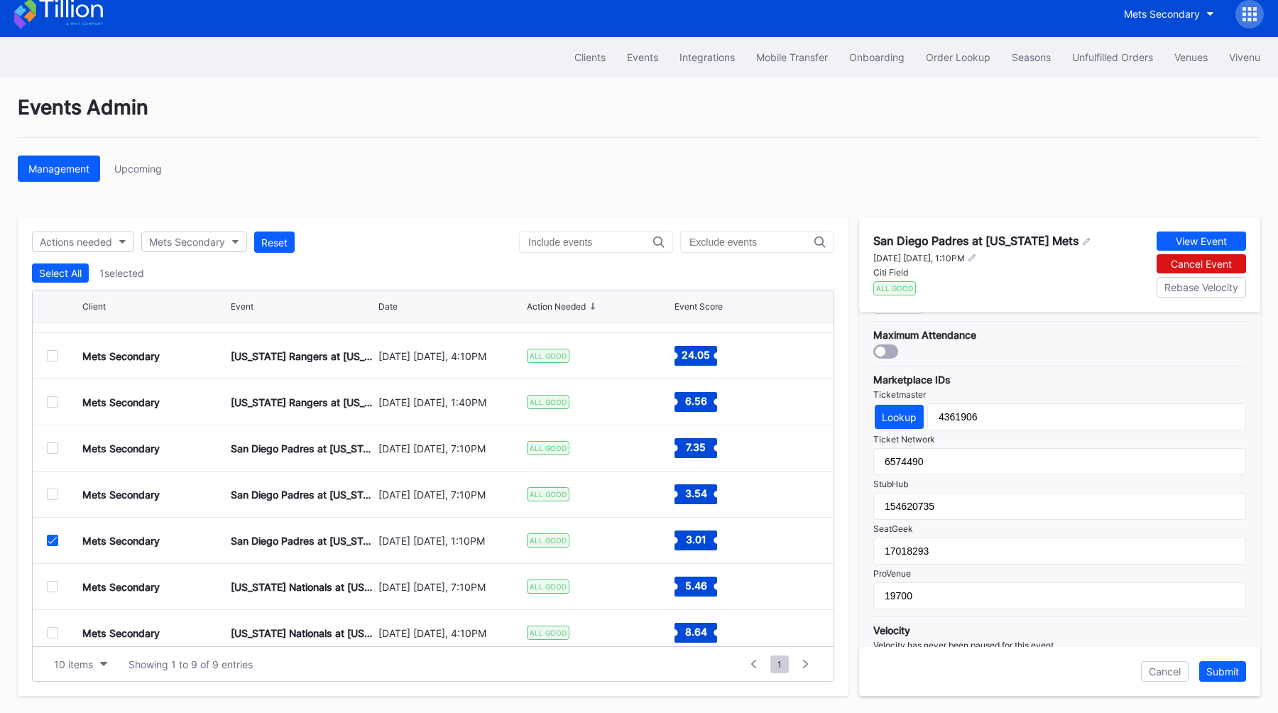
scroll to position [398, 0]
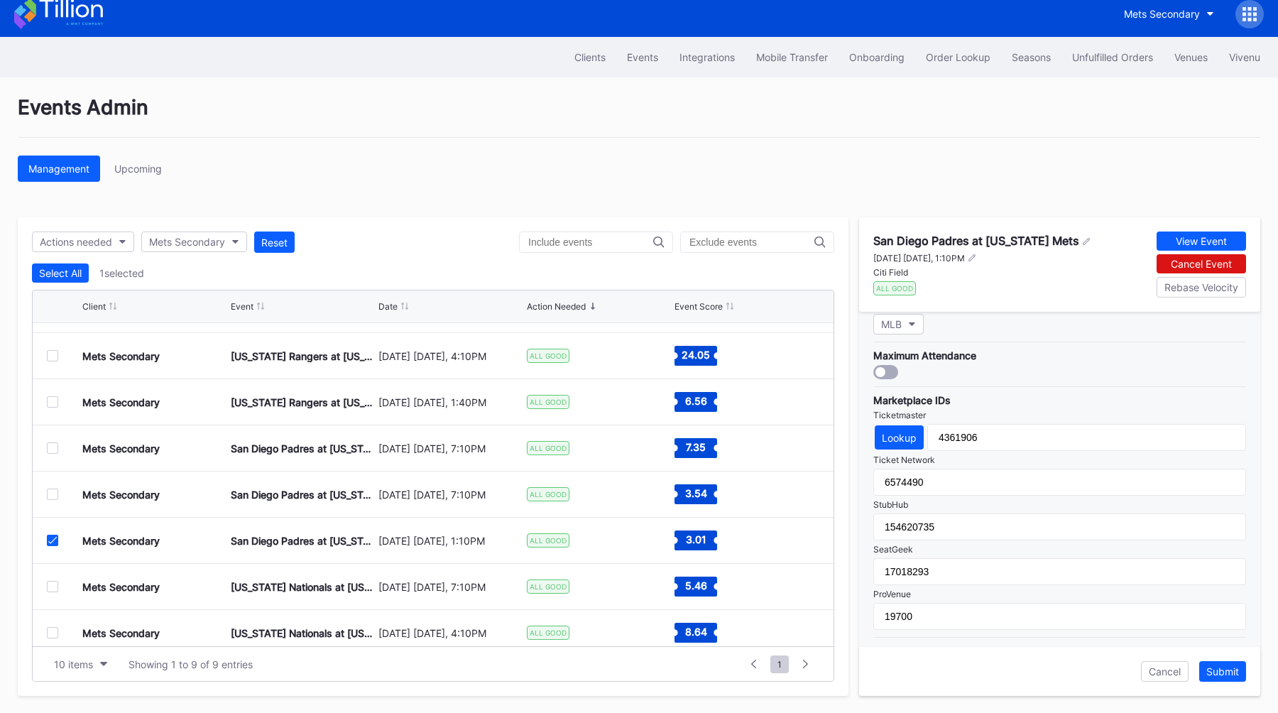
click at [49, 542] on icon at bounding box center [52, 540] width 9 height 7
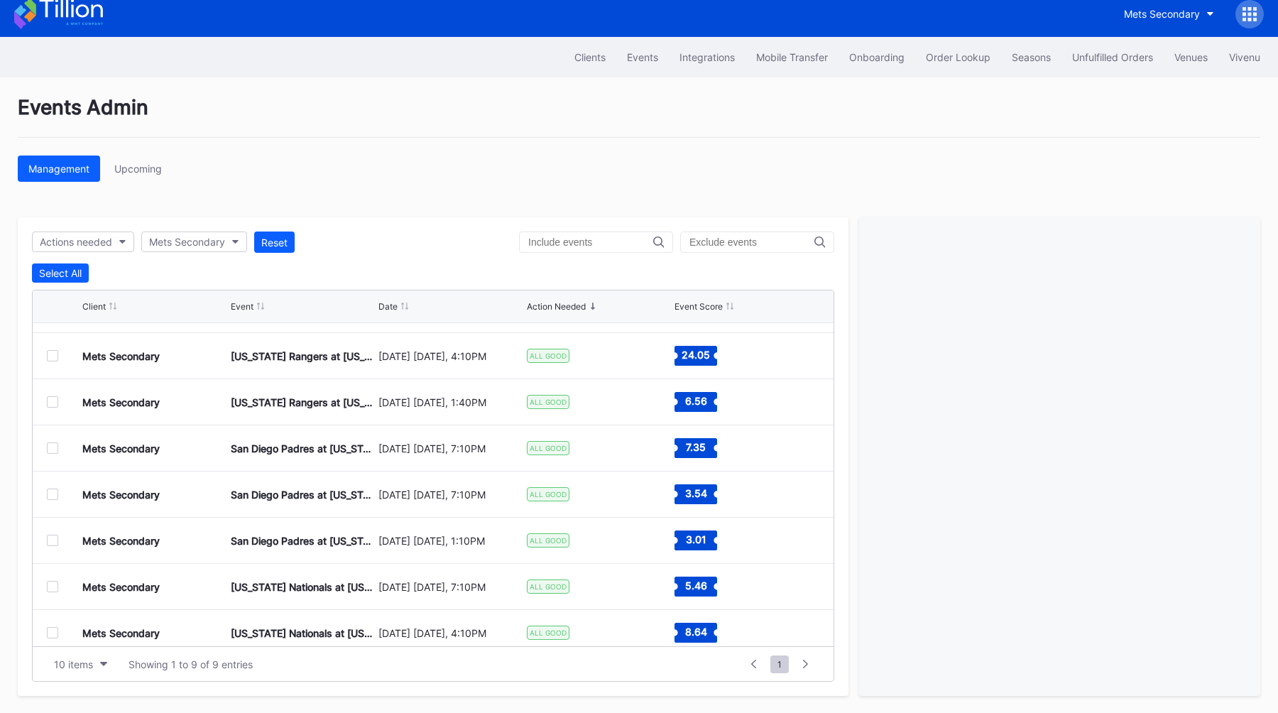
scroll to position [92, 0]
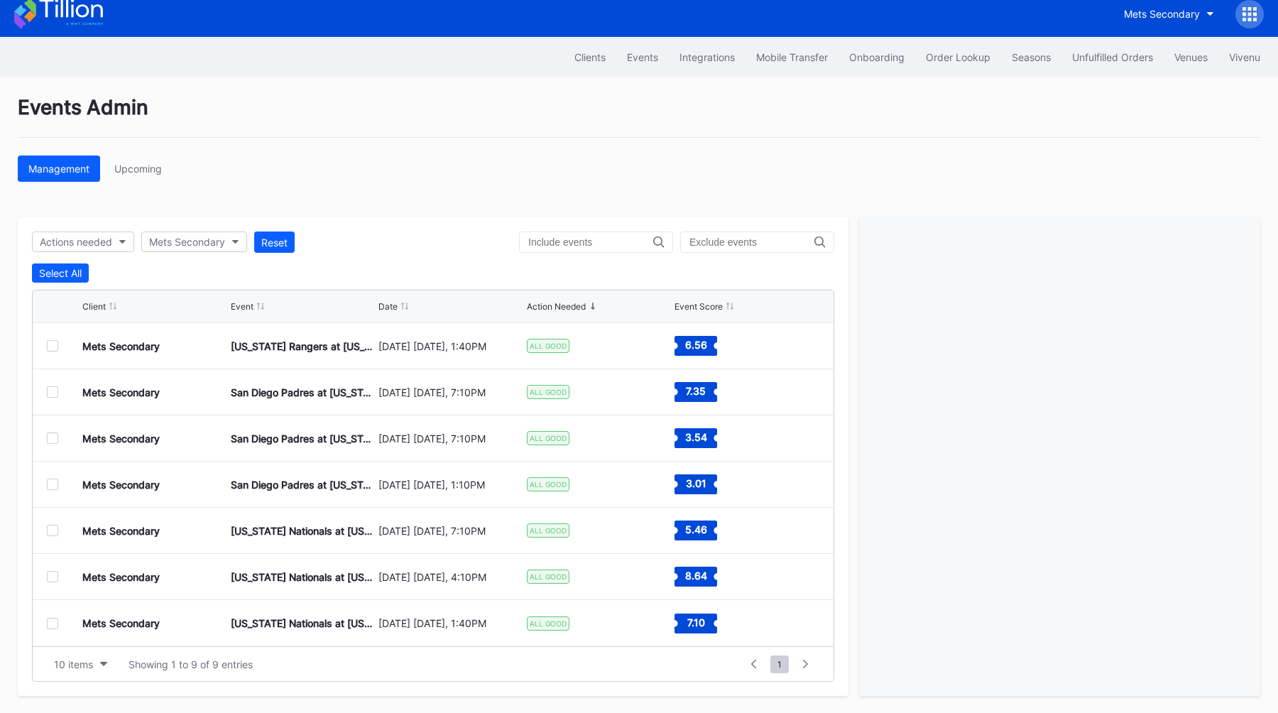
click at [47, 625] on div at bounding box center [52, 623] width 11 height 11
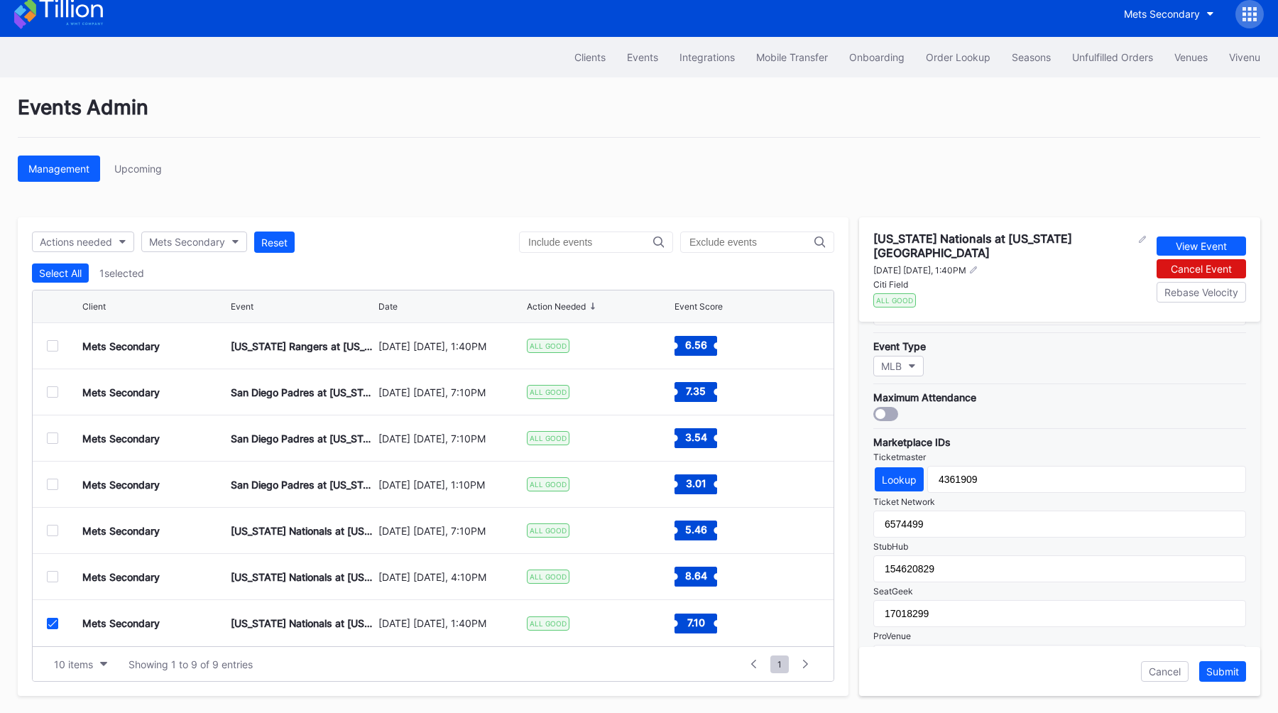
scroll to position [360, 0]
click at [48, 625] on icon at bounding box center [52, 623] width 9 height 7
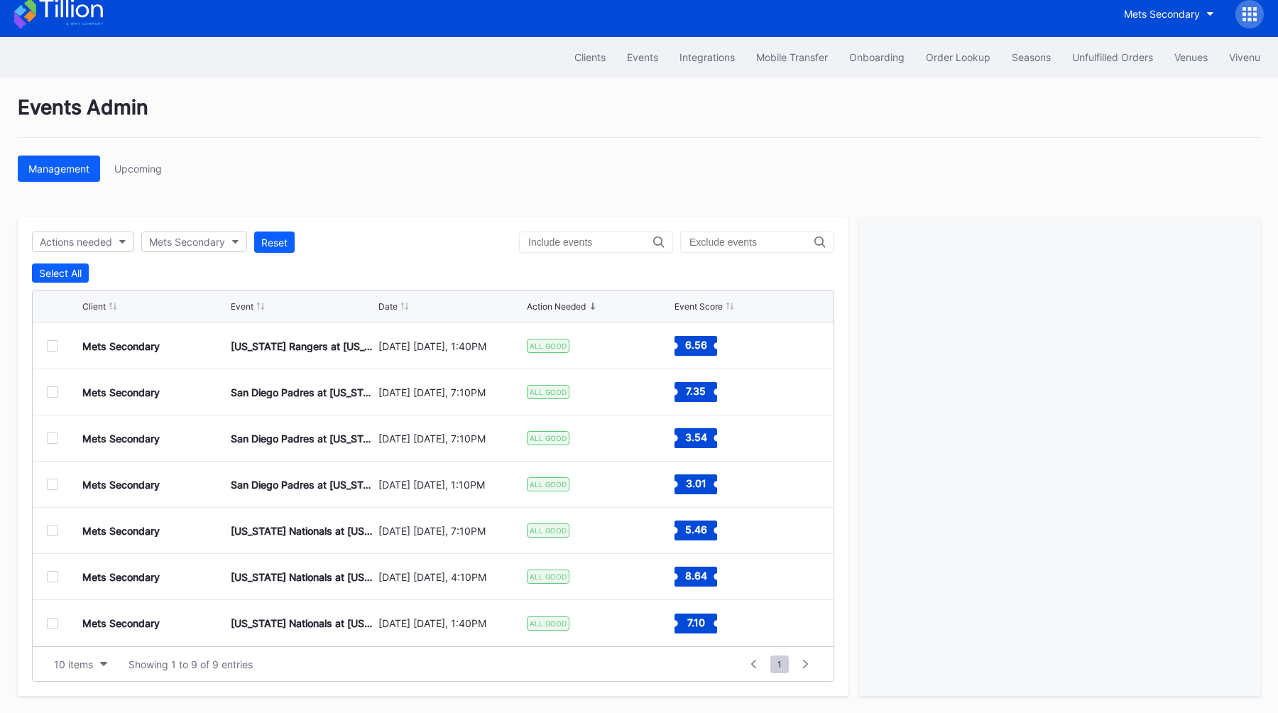
scroll to position [0, 0]
click at [50, 437] on div at bounding box center [52, 437] width 11 height 11
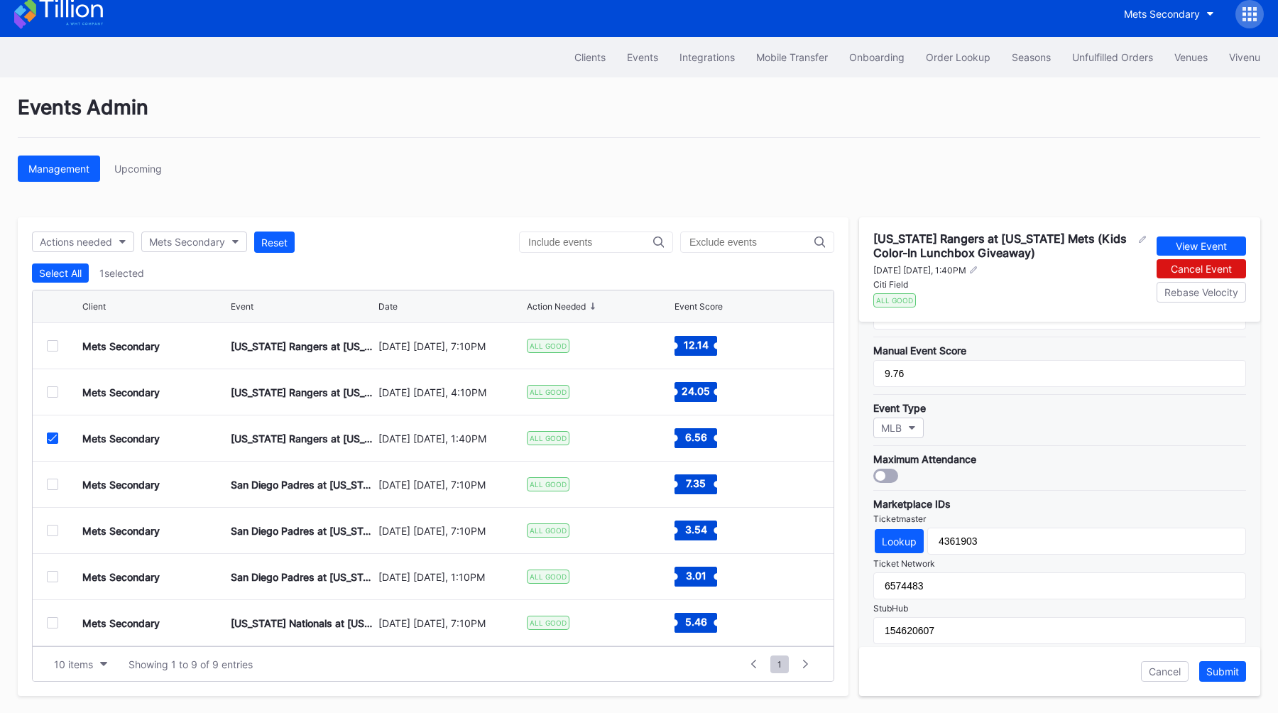
scroll to position [310, 0]
click at [53, 432] on div at bounding box center [52, 437] width 11 height 11
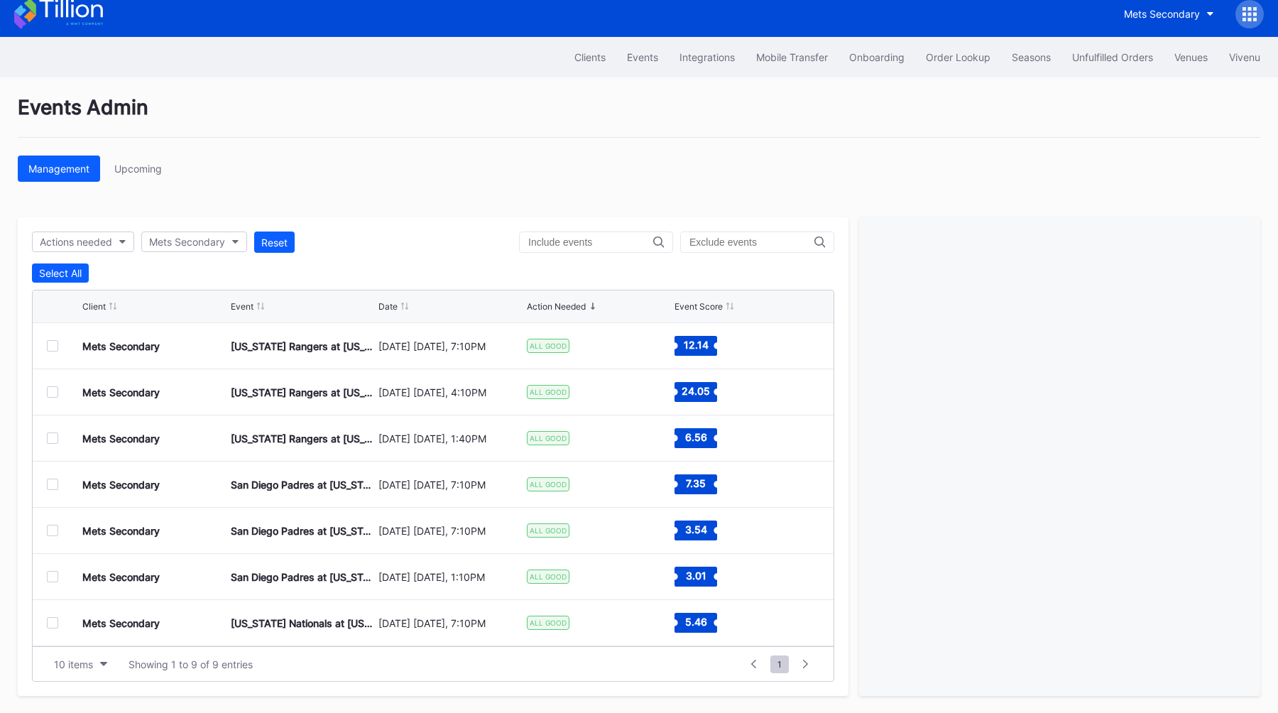
click at [52, 392] on div at bounding box center [52, 391] width 11 height 11
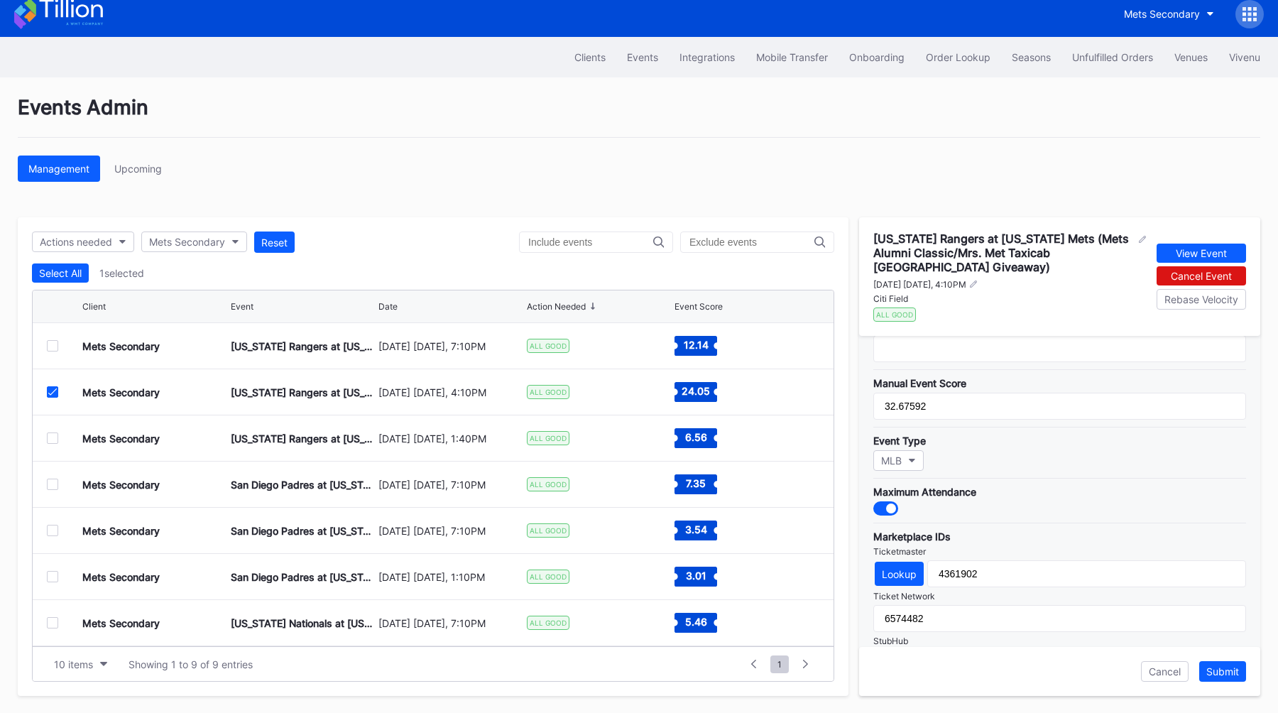
scroll to position [325, 0]
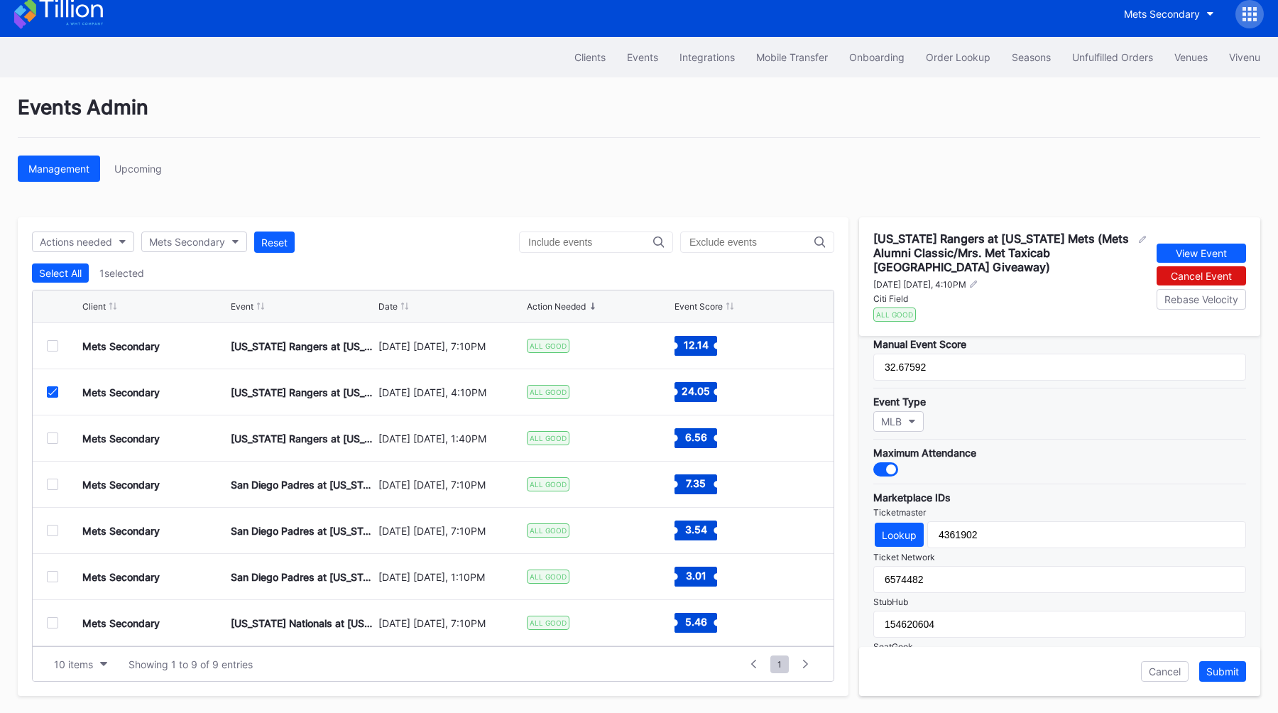
click at [47, 393] on div at bounding box center [52, 391] width 11 height 11
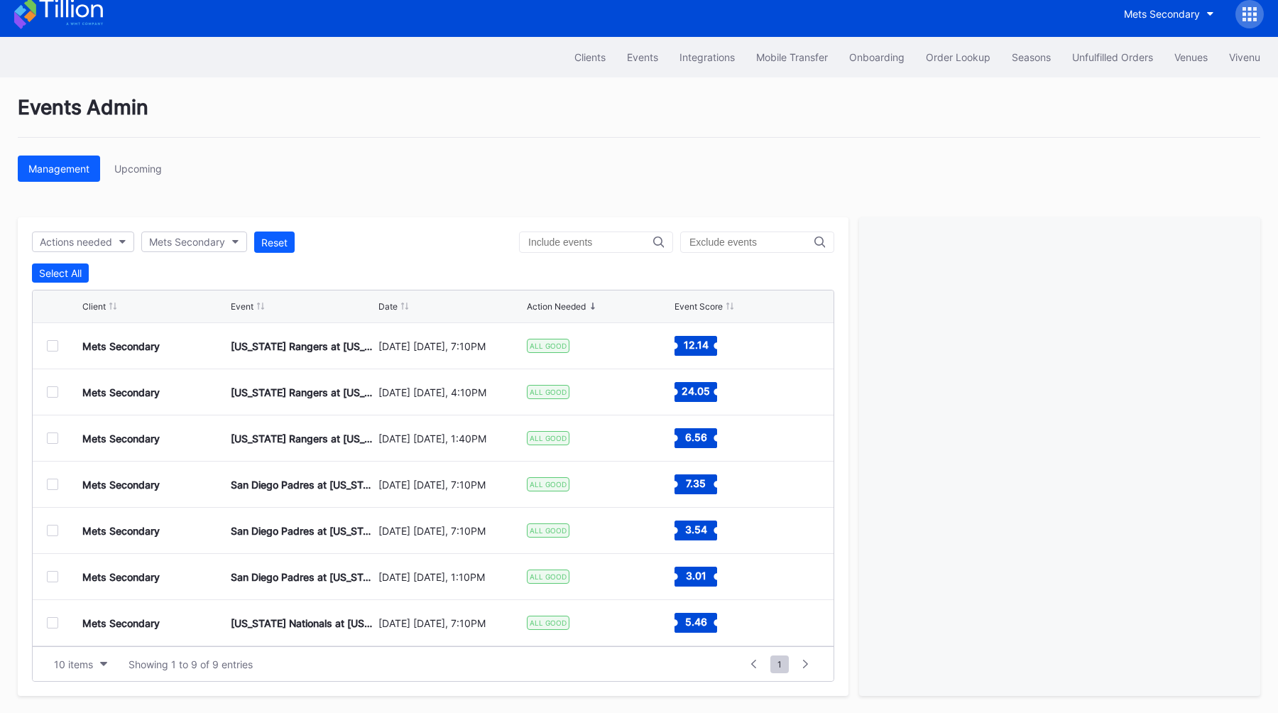
click at [50, 348] on div at bounding box center [52, 345] width 11 height 11
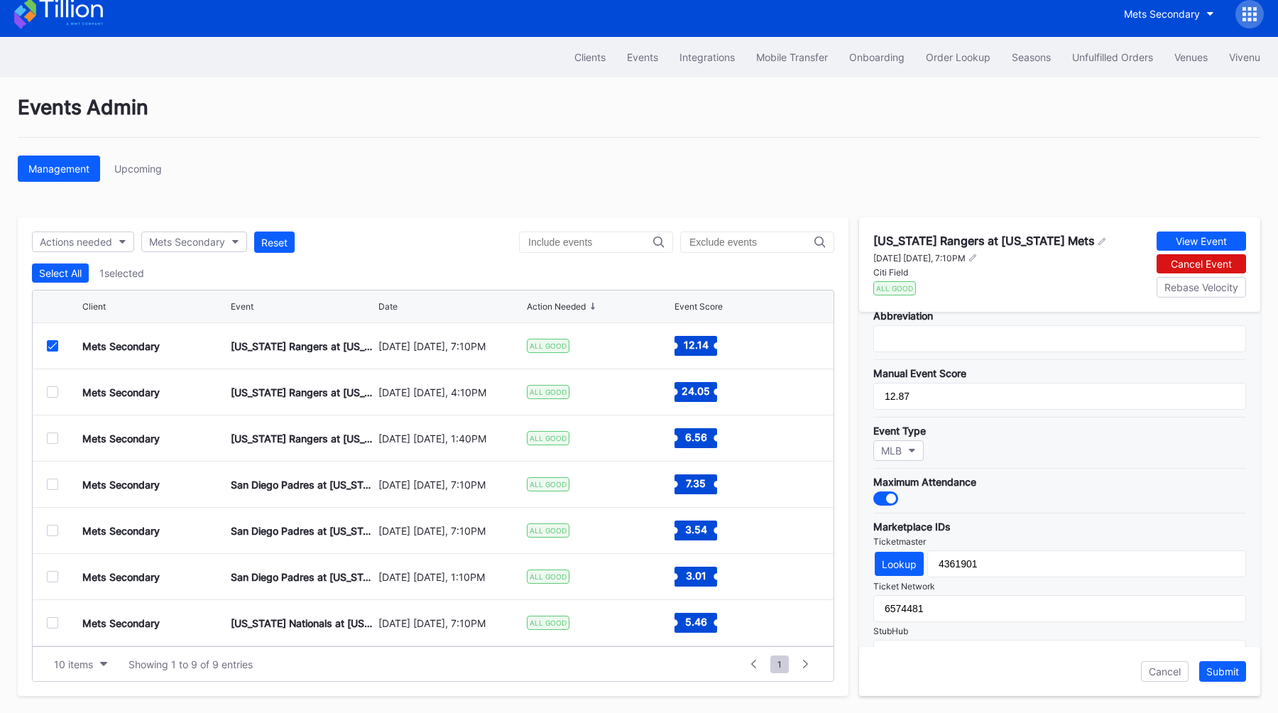
scroll to position [274, 0]
click at [49, 344] on icon at bounding box center [52, 345] width 9 height 7
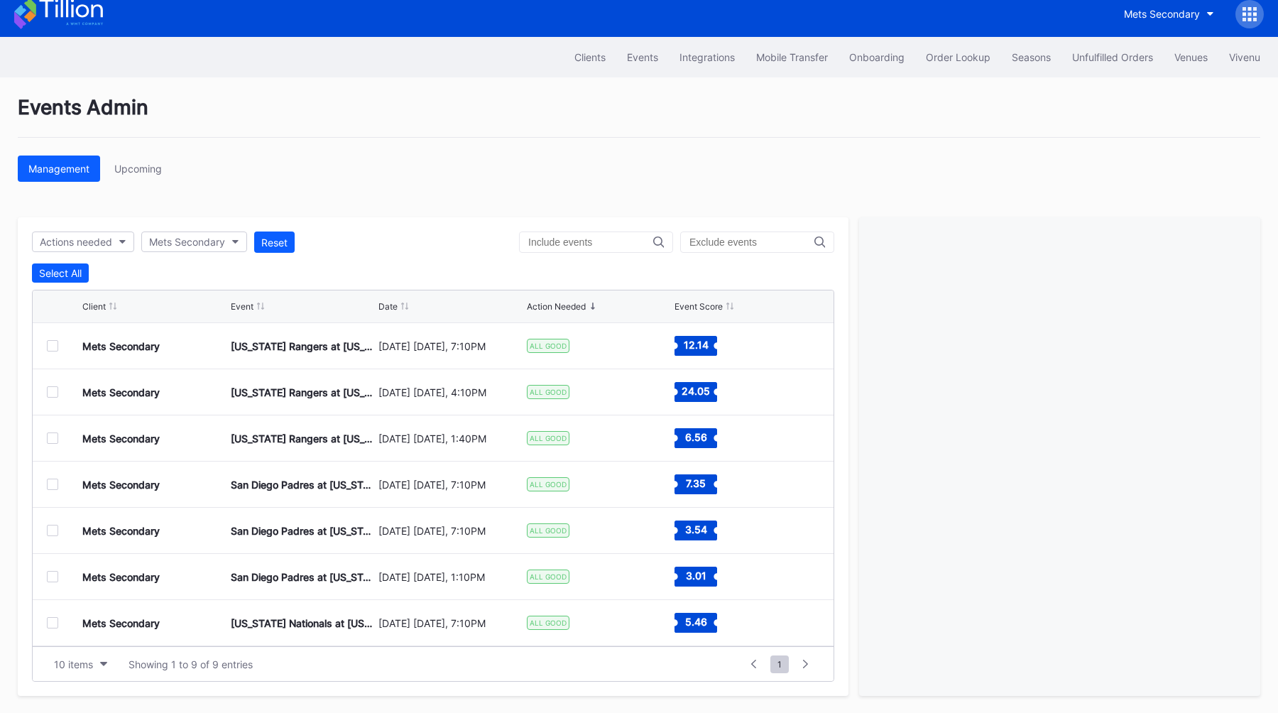
click at [621, 174] on div "Management Upcoming" at bounding box center [639, 168] width 1243 height 26
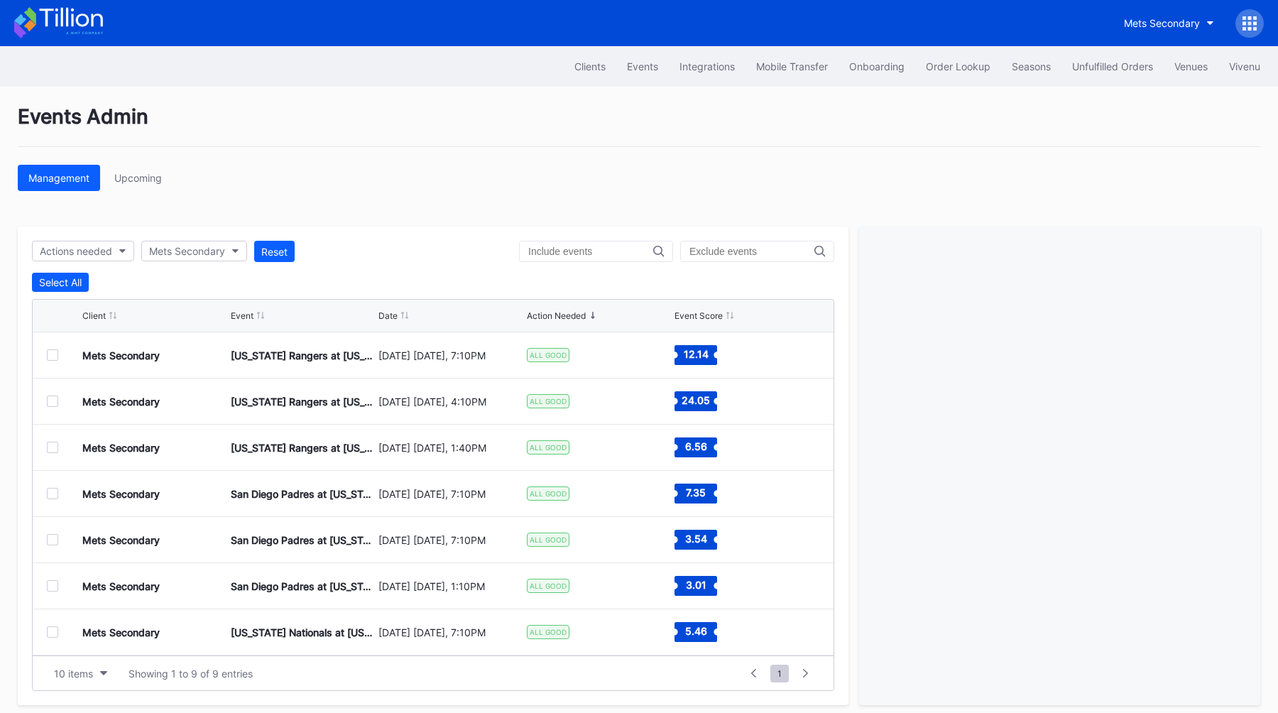
click at [1255, 16] on icon at bounding box center [1255, 18] width 4 height 4
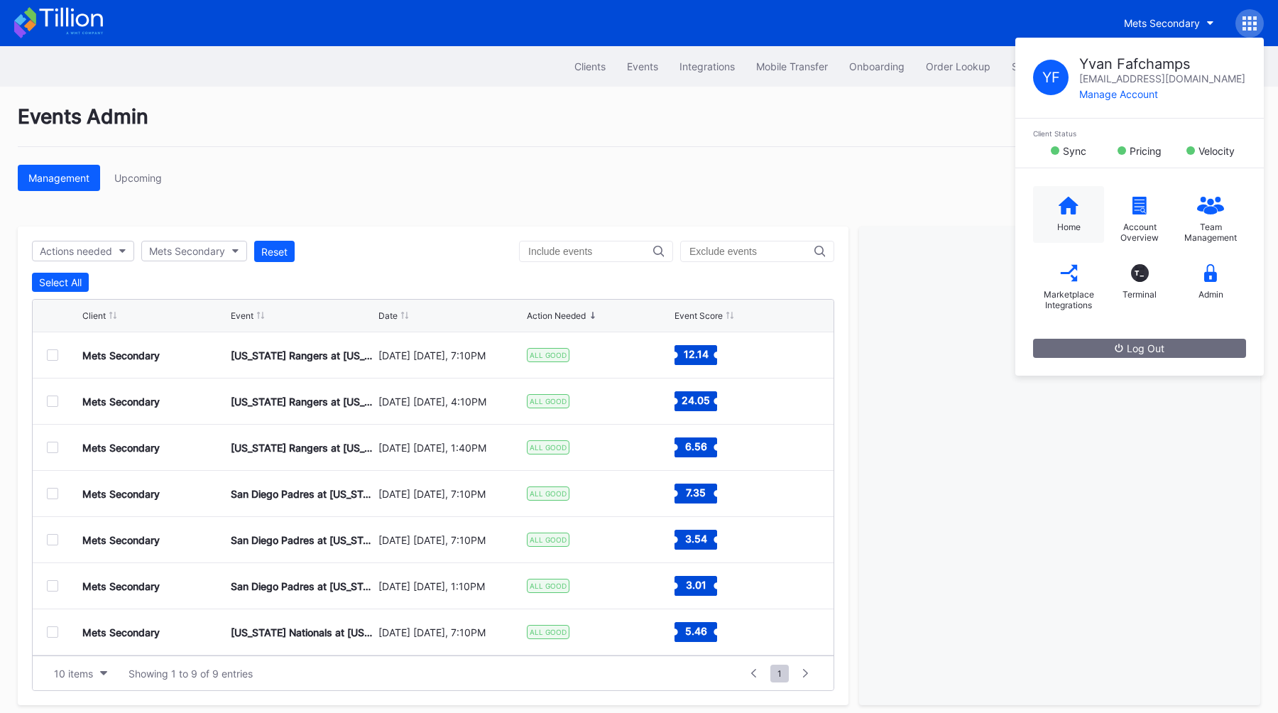
click at [1078, 204] on div "Home" at bounding box center [1068, 214] width 71 height 57
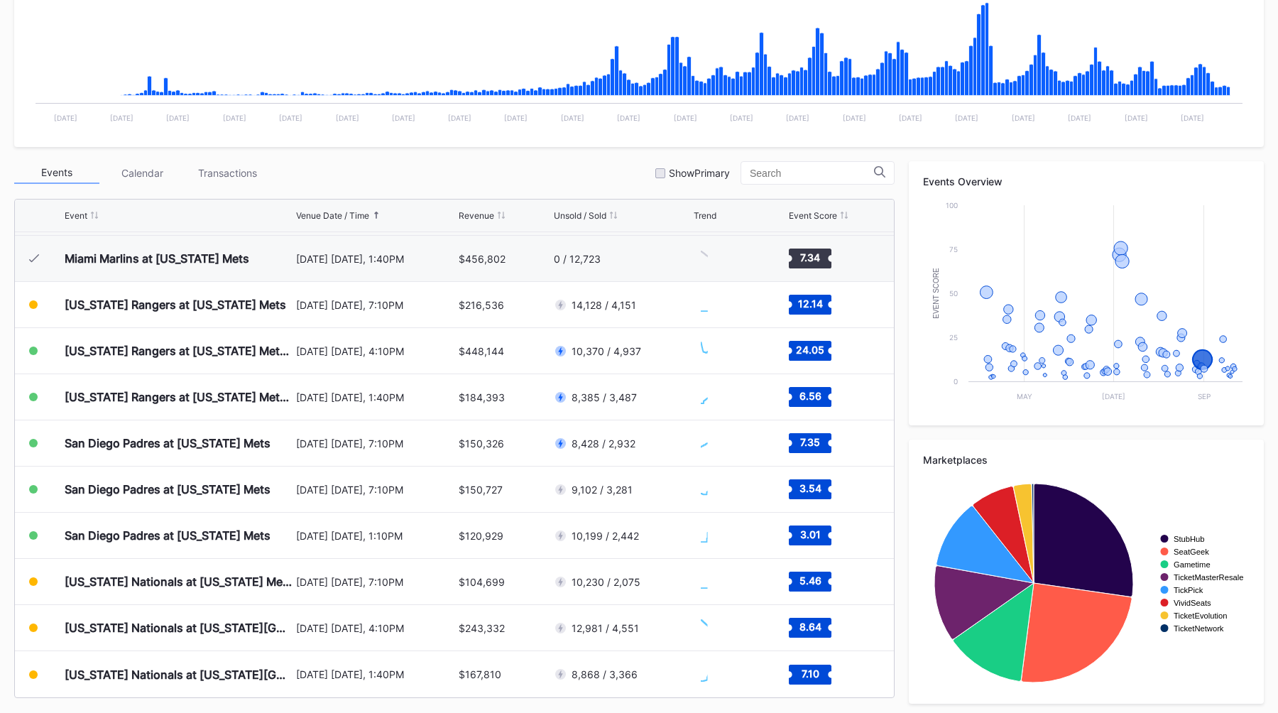
scroll to position [361, 0]
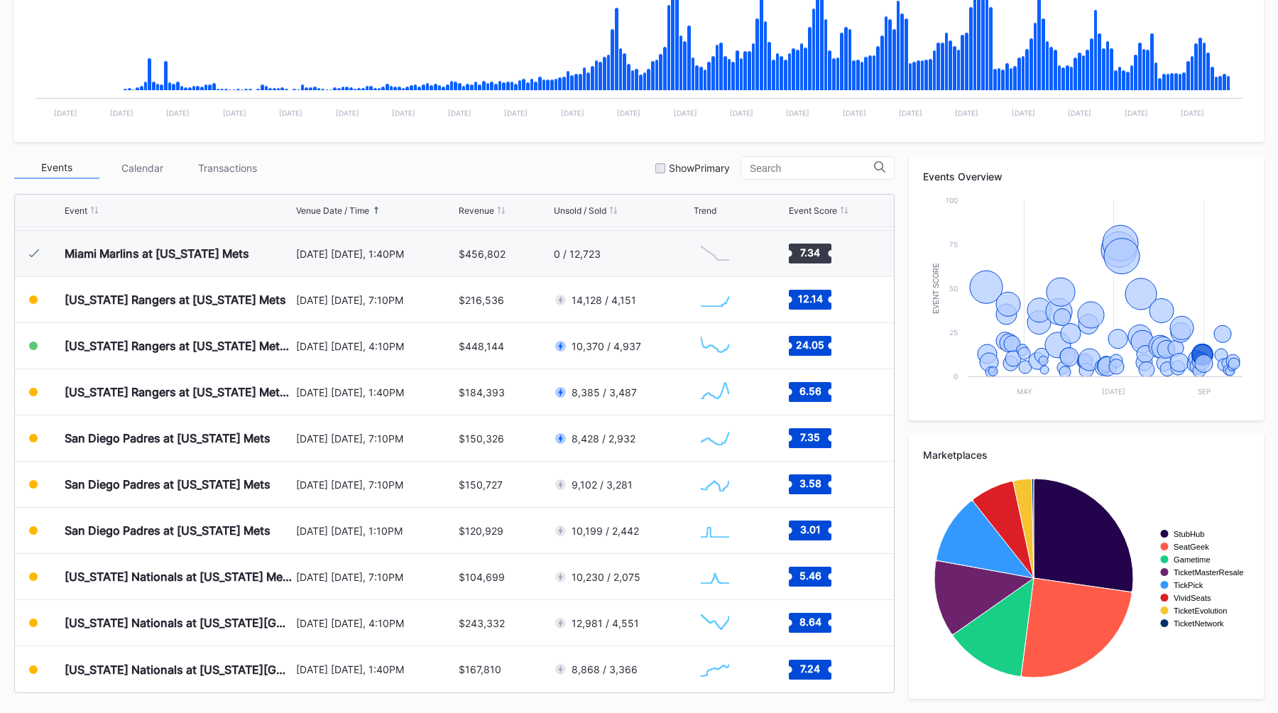
click at [525, 172] on div "Events Calendar Transactions Show Primary" at bounding box center [454, 167] width 880 height 23
click at [514, 167] on div "Events Calendar Transactions Show Primary" at bounding box center [454, 167] width 880 height 23
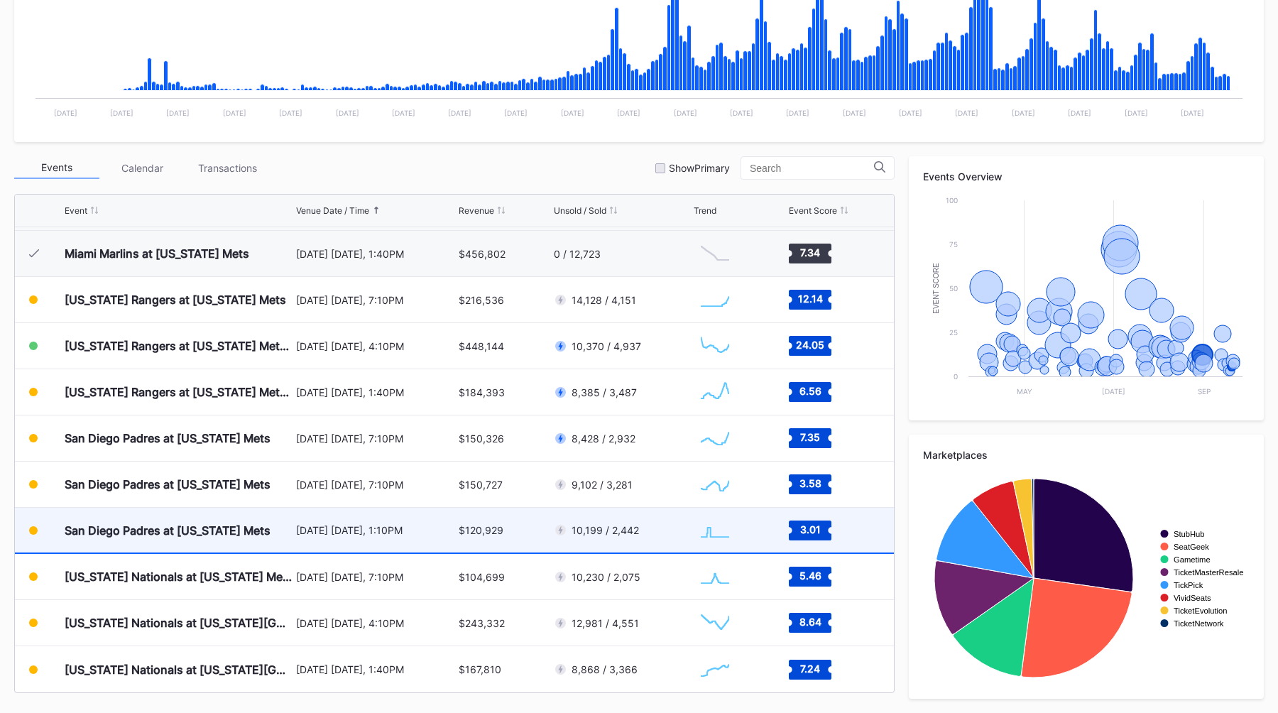
click at [328, 537] on div "[DATE] [DATE], 1:10PM" at bounding box center [376, 530] width 160 height 45
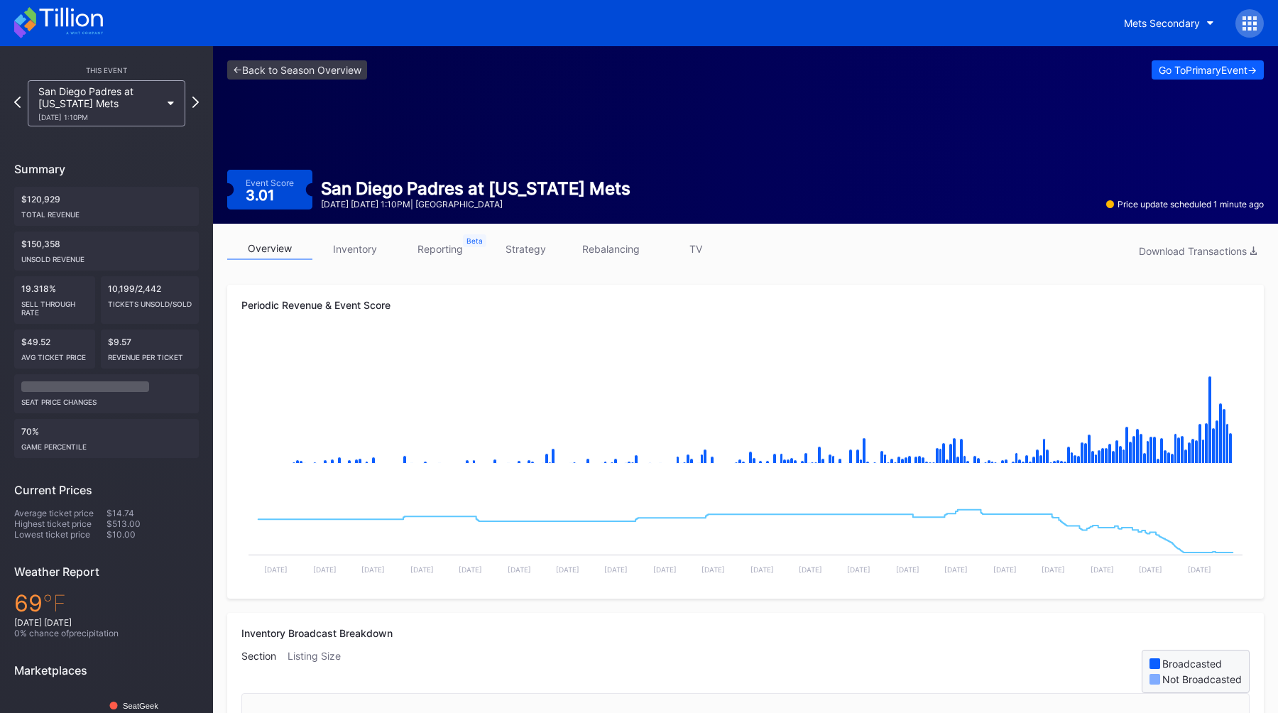
click at [533, 241] on link "strategy" at bounding box center [525, 249] width 85 height 22
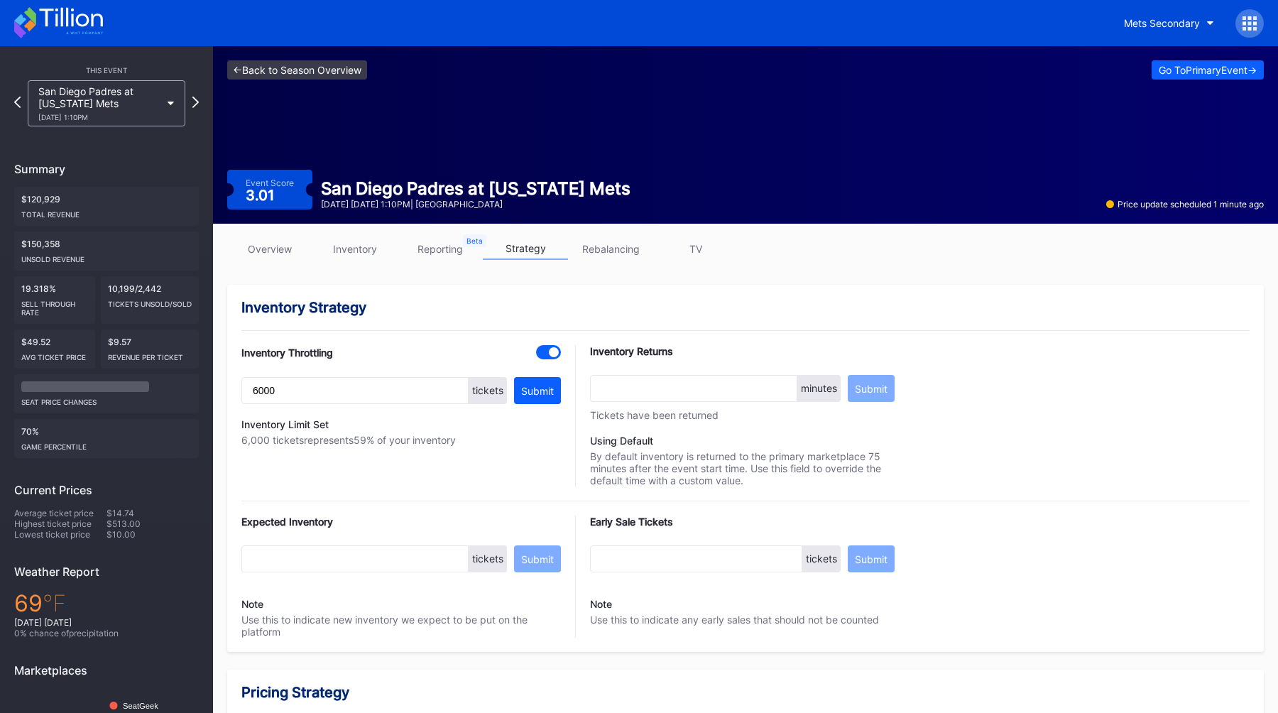
click at [252, 69] on link "<- Back to Season Overview" at bounding box center [297, 69] width 140 height 19
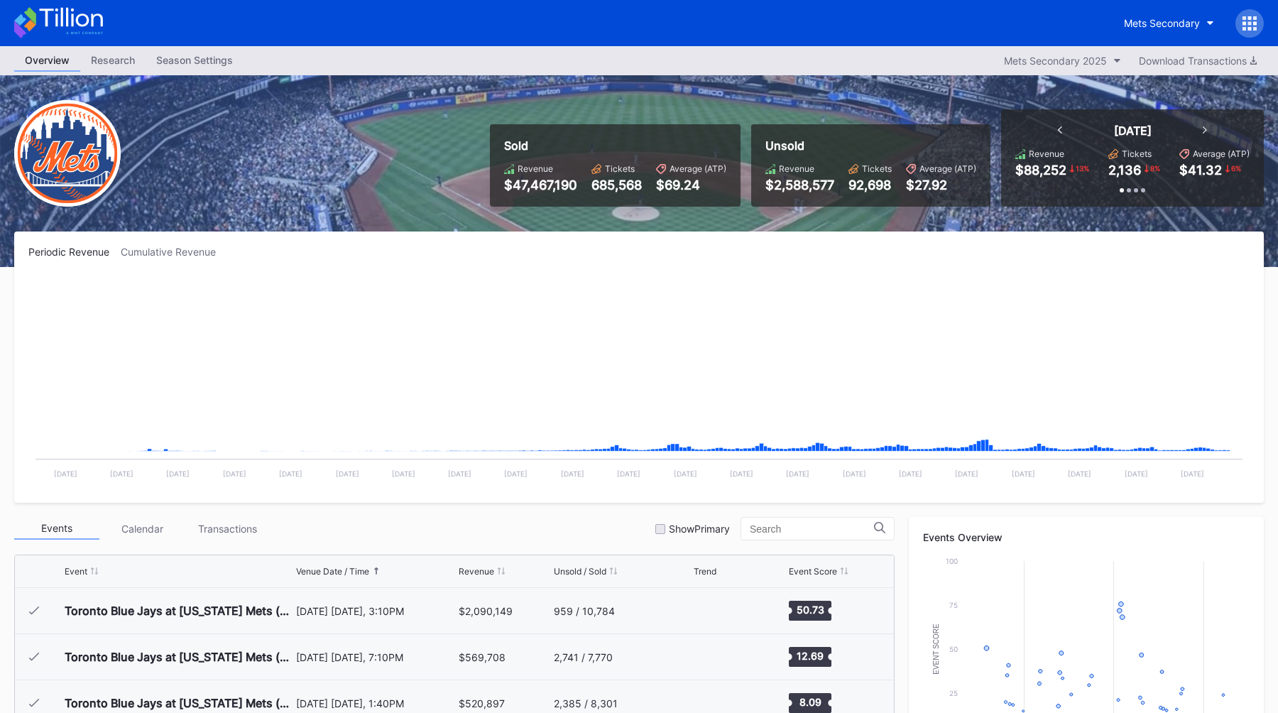
scroll to position [3227, 0]
